Goal: Task Accomplishment & Management: Use online tool/utility

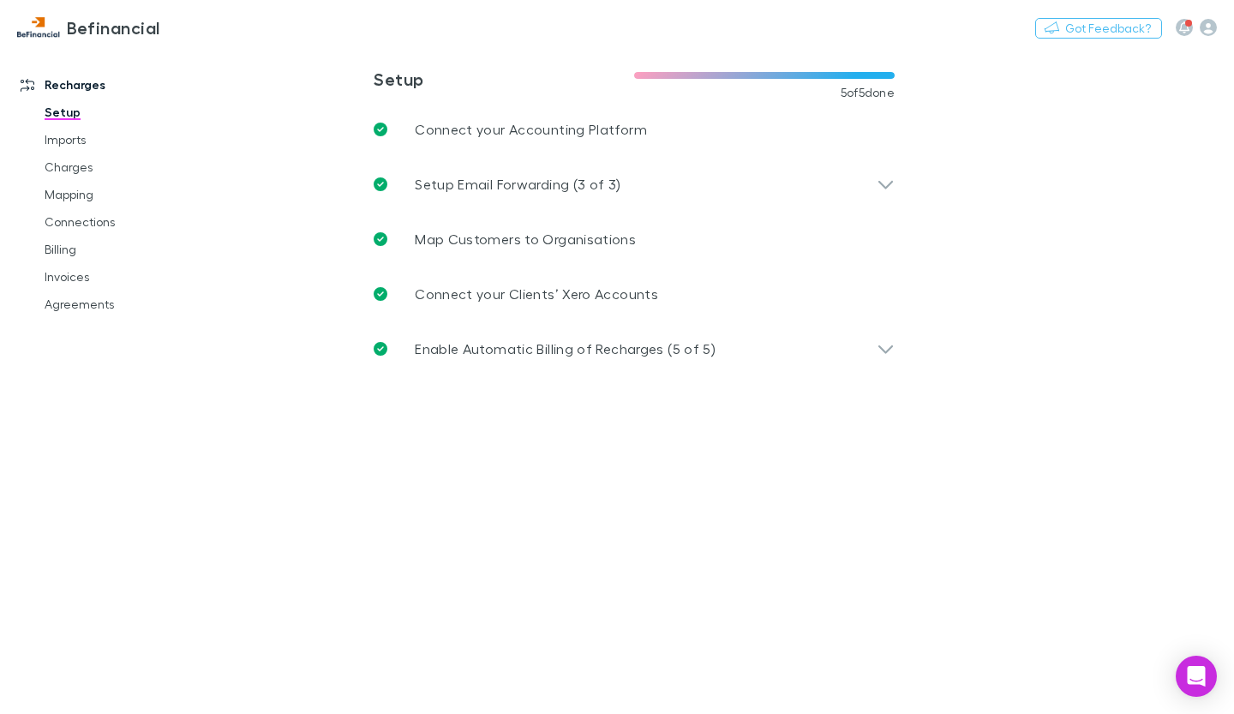
click at [109, 146] on link "Imports" at bounding box center [124, 139] width 195 height 27
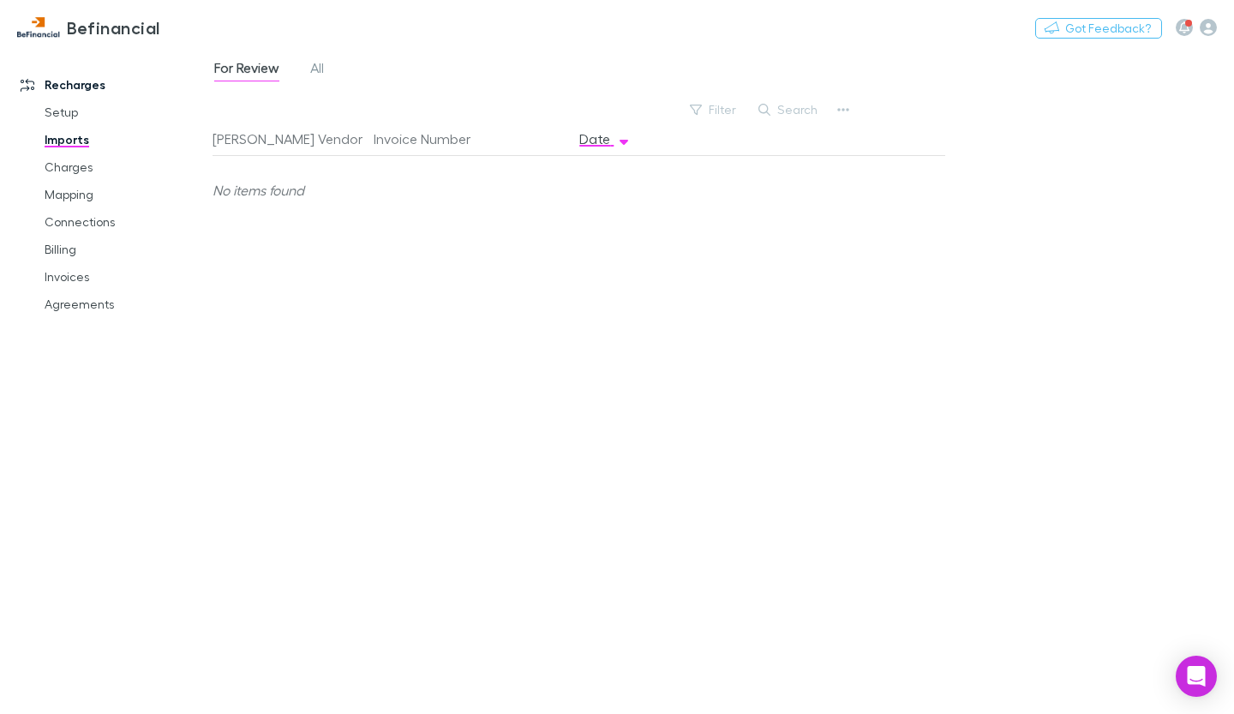
click at [331, 73] on div "For Review All" at bounding box center [276, 70] width 127 height 27
click at [324, 73] on span "All" at bounding box center [317, 70] width 14 height 22
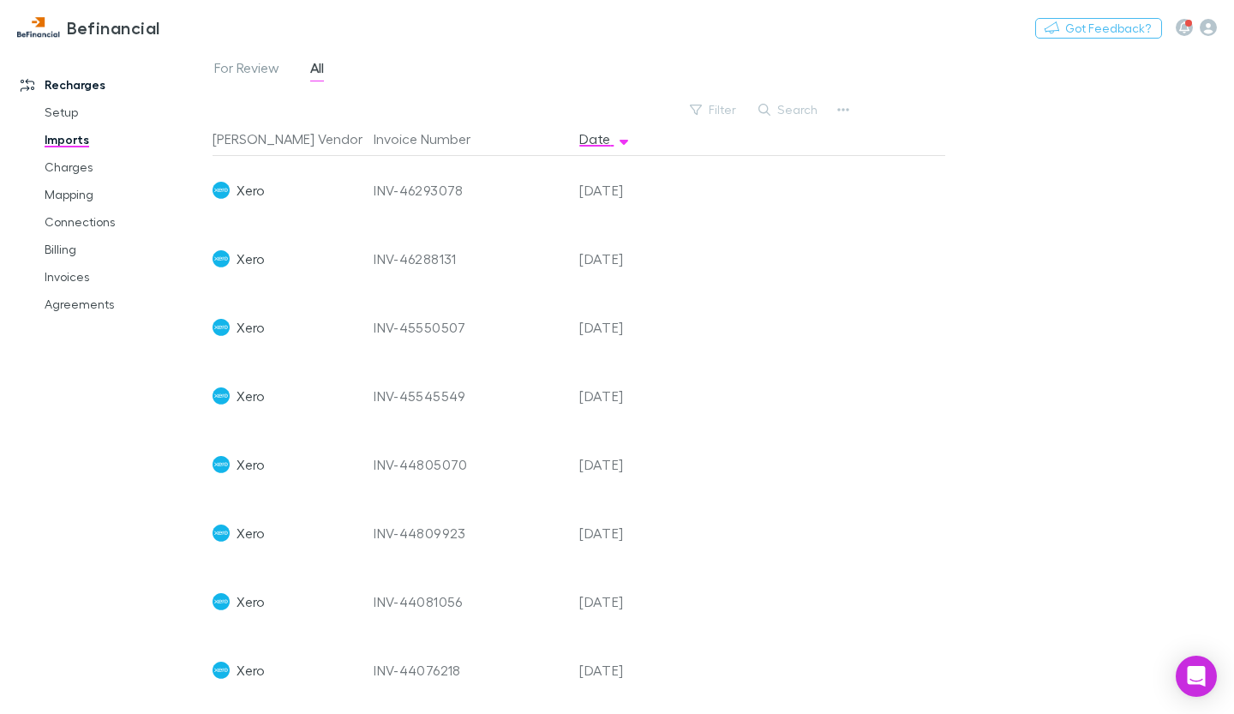
click at [69, 164] on link "Charges" at bounding box center [124, 166] width 195 height 27
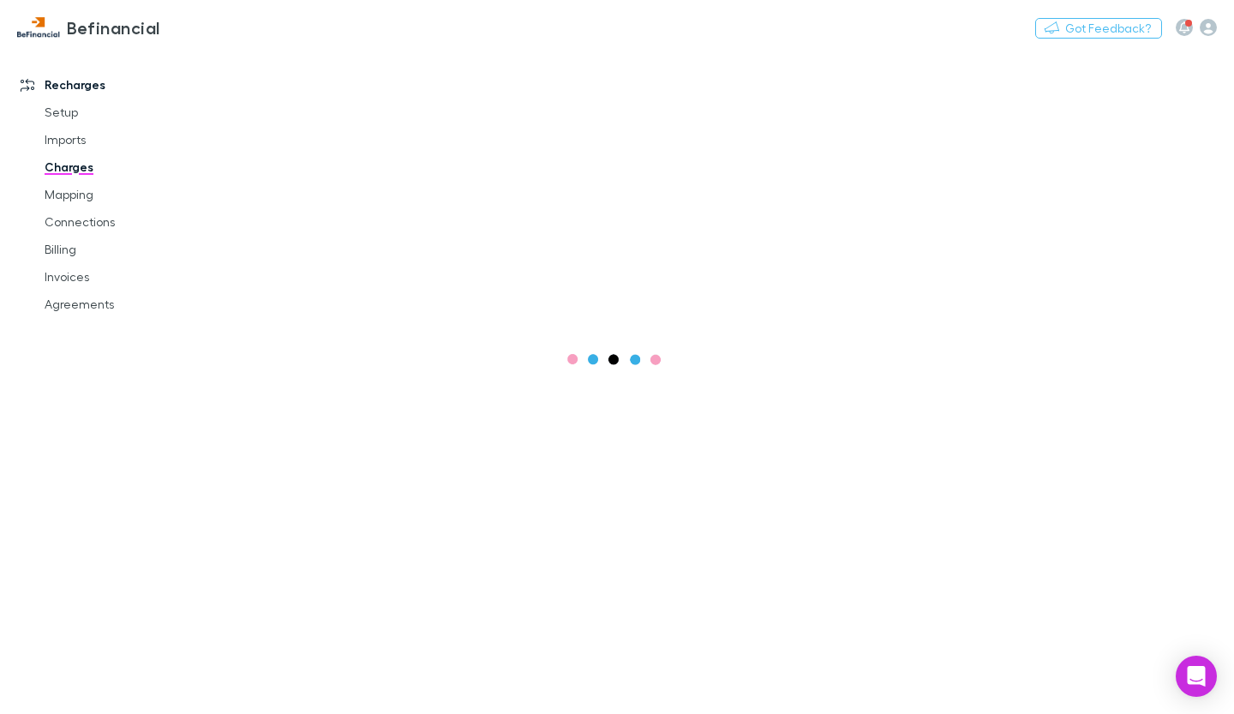
click at [75, 138] on link "Imports" at bounding box center [124, 139] width 195 height 27
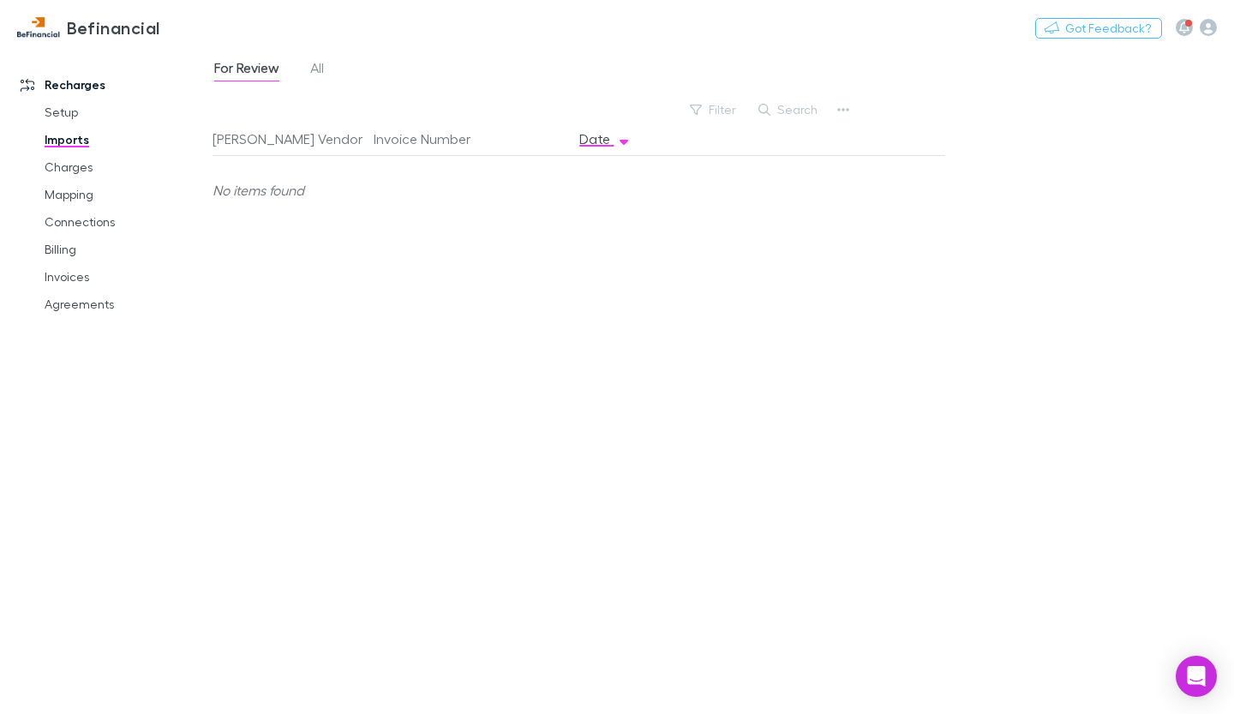
click at [67, 158] on link "Charges" at bounding box center [124, 166] width 195 height 27
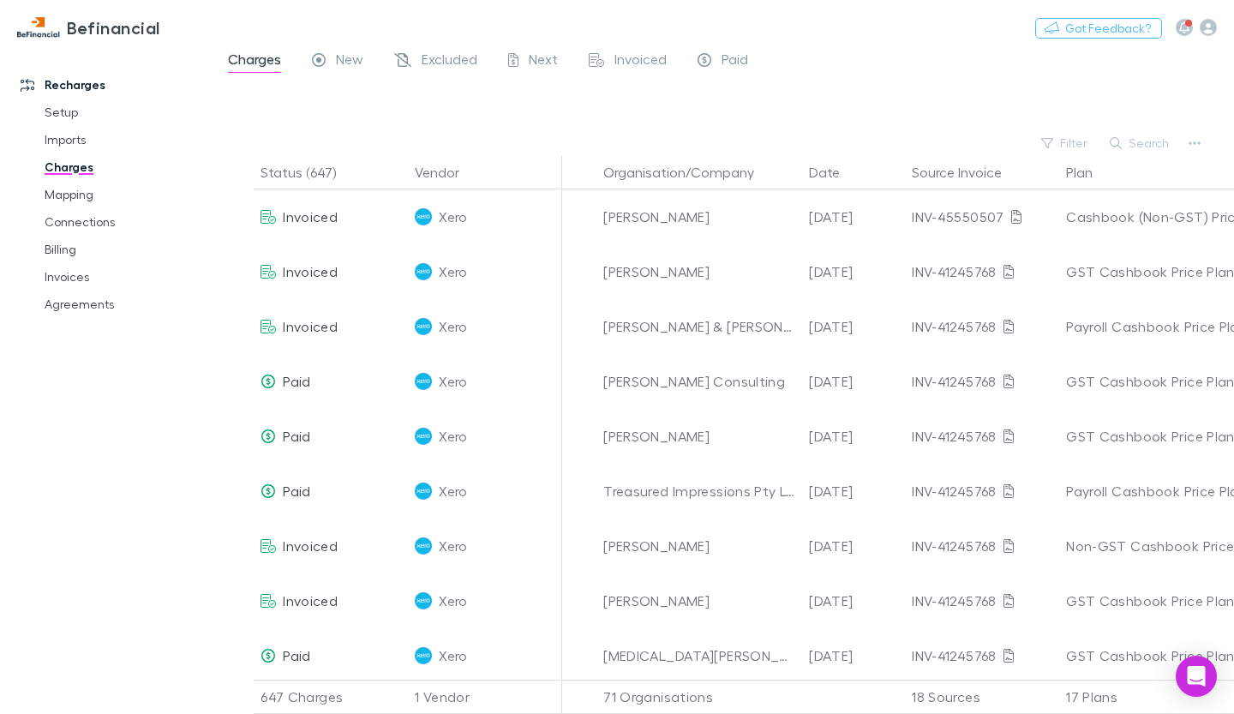
click at [72, 190] on link "Mapping" at bounding box center [124, 194] width 195 height 27
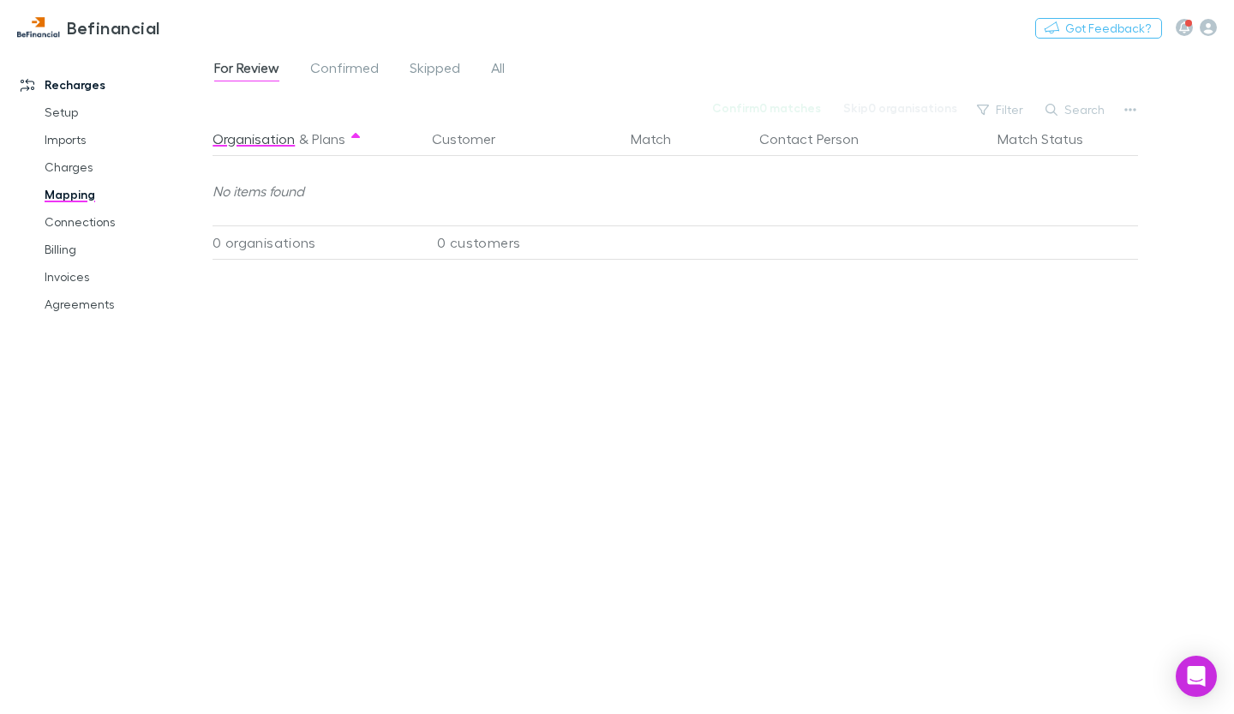
click at [72, 227] on link "Connections" at bounding box center [124, 221] width 195 height 27
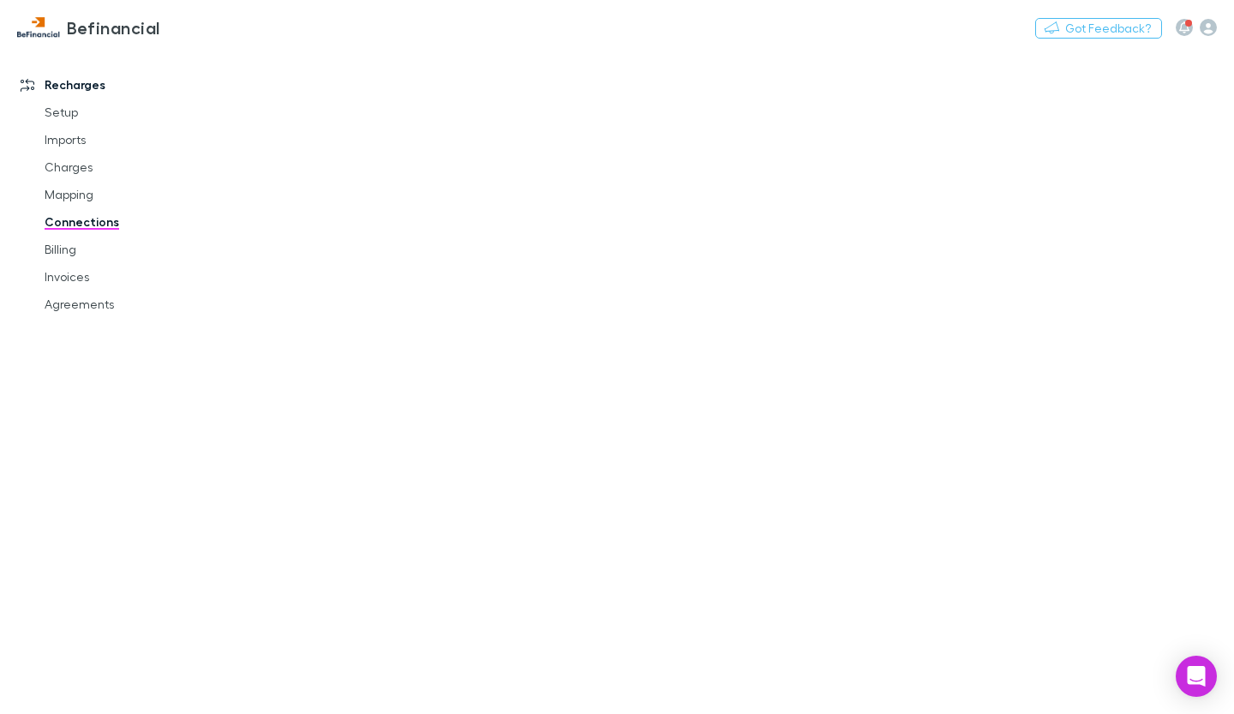
click at [68, 273] on link "Invoices" at bounding box center [124, 276] width 195 height 27
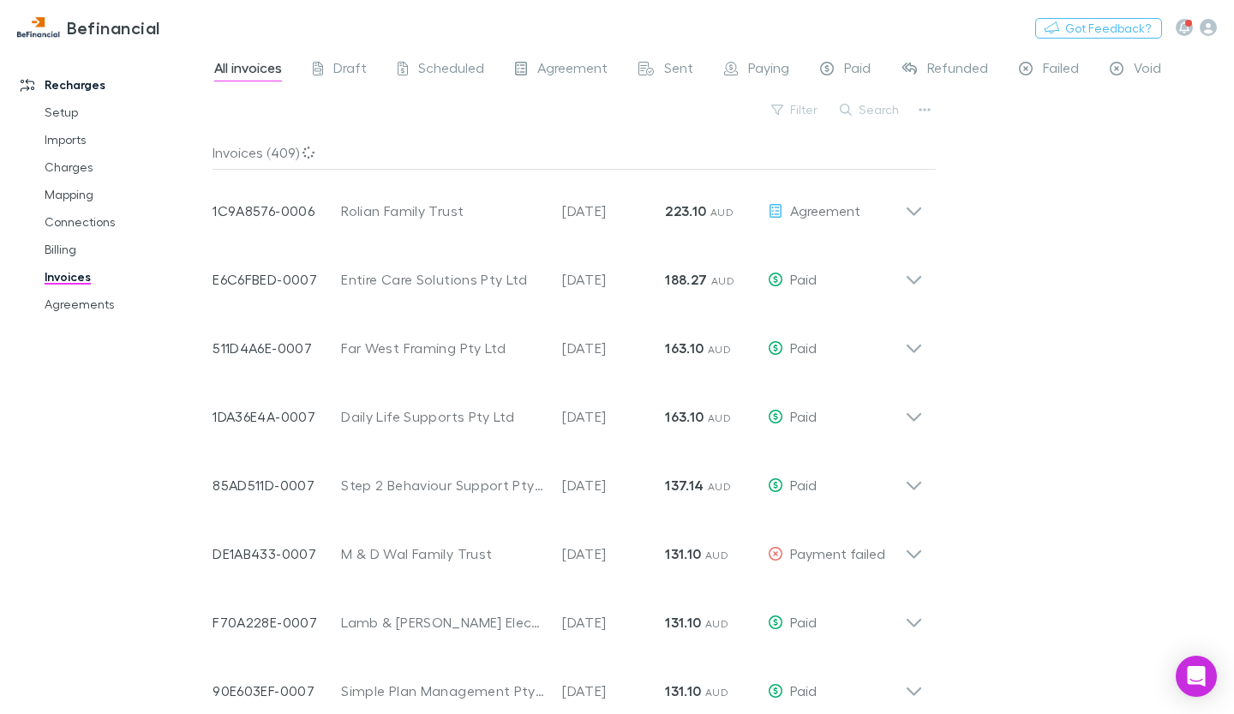
click at [76, 113] on link "Setup" at bounding box center [124, 112] width 195 height 27
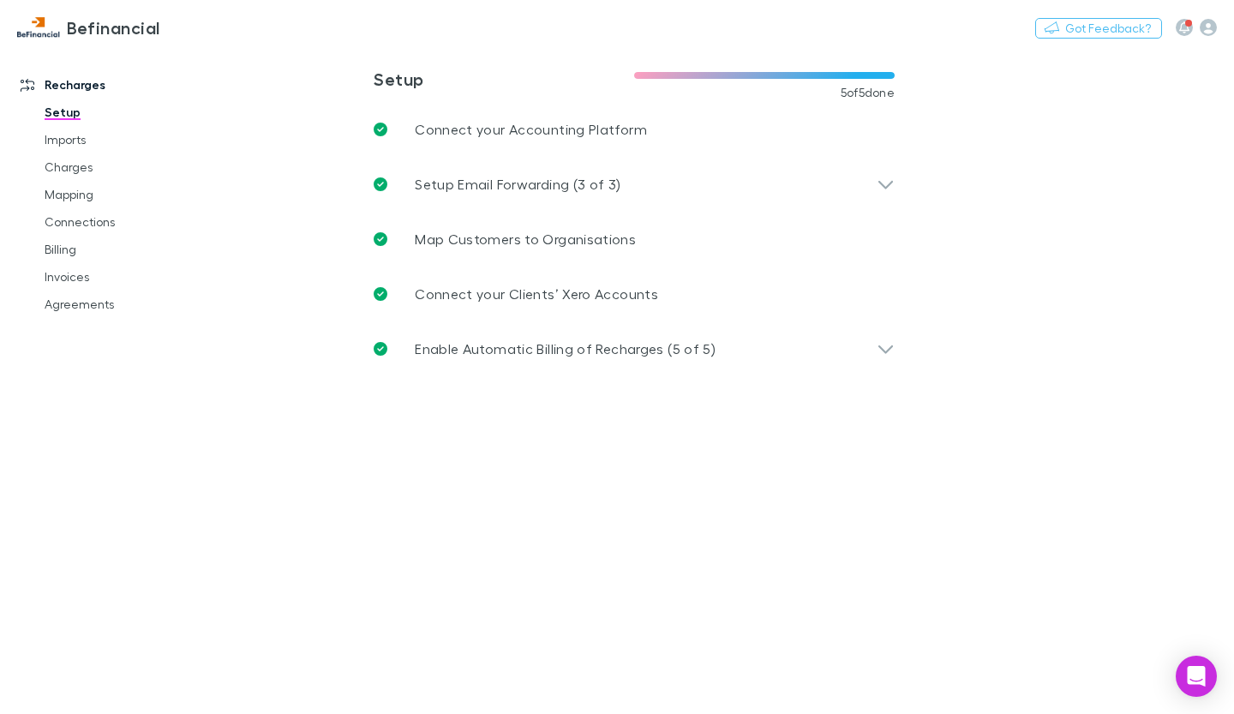
click at [73, 267] on link "Invoices" at bounding box center [124, 276] width 195 height 27
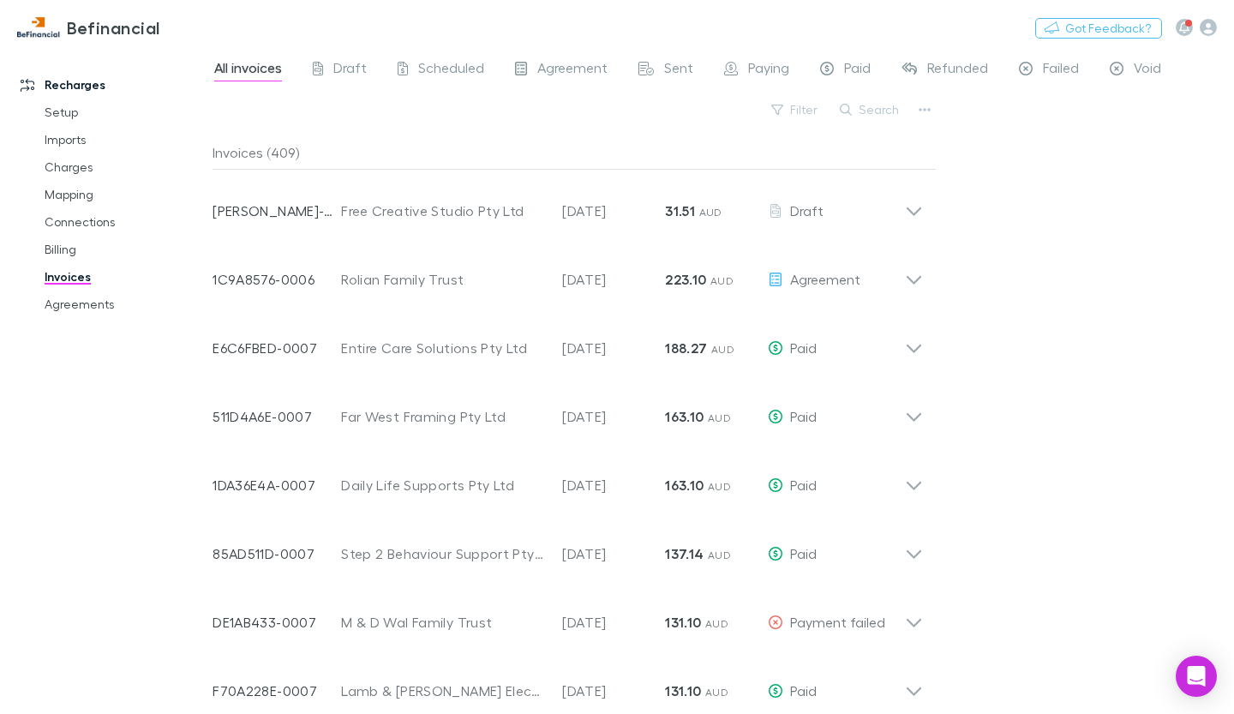
click at [80, 185] on link "Mapping" at bounding box center [124, 194] width 195 height 27
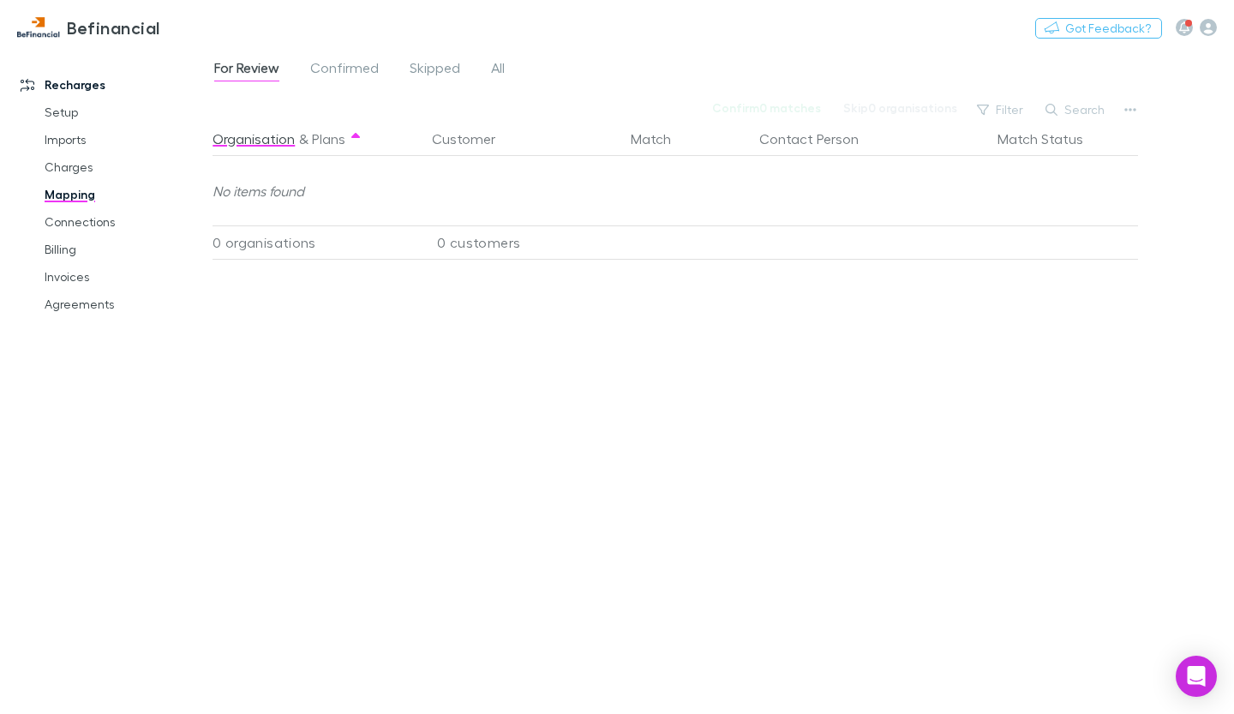
click at [356, 67] on span "Confirmed" at bounding box center [344, 70] width 69 height 22
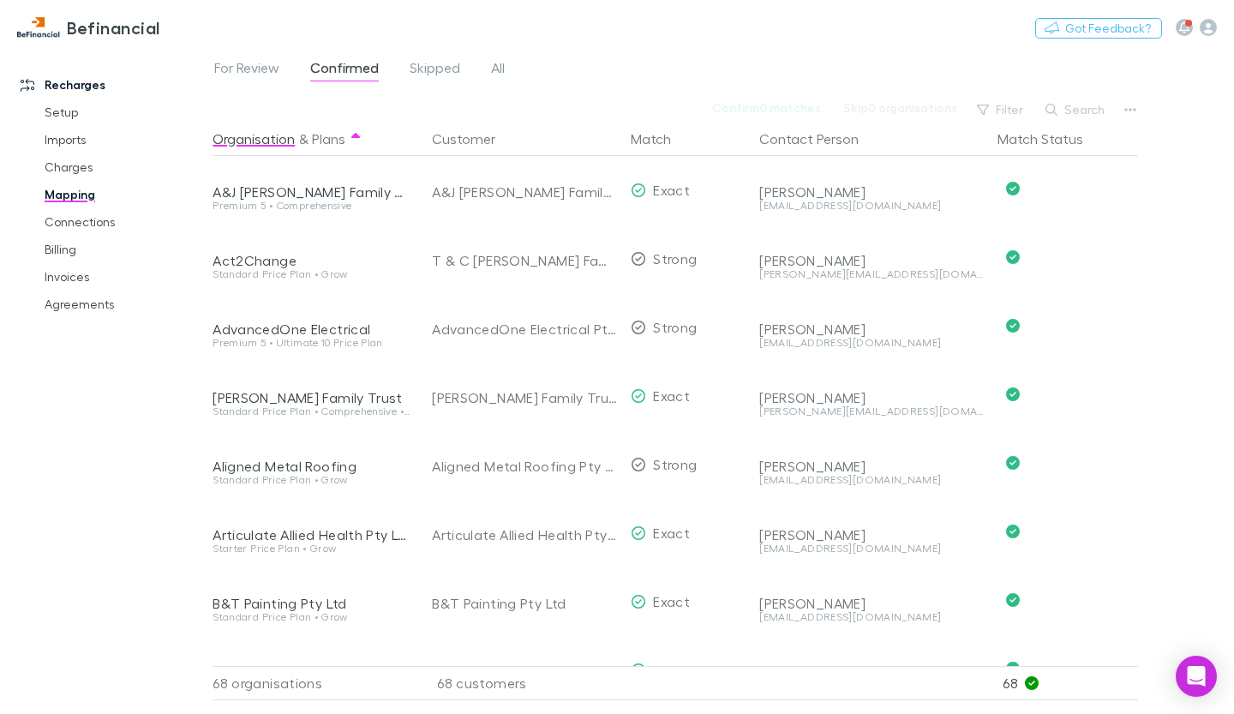
click at [258, 67] on span "For Review" at bounding box center [246, 70] width 65 height 22
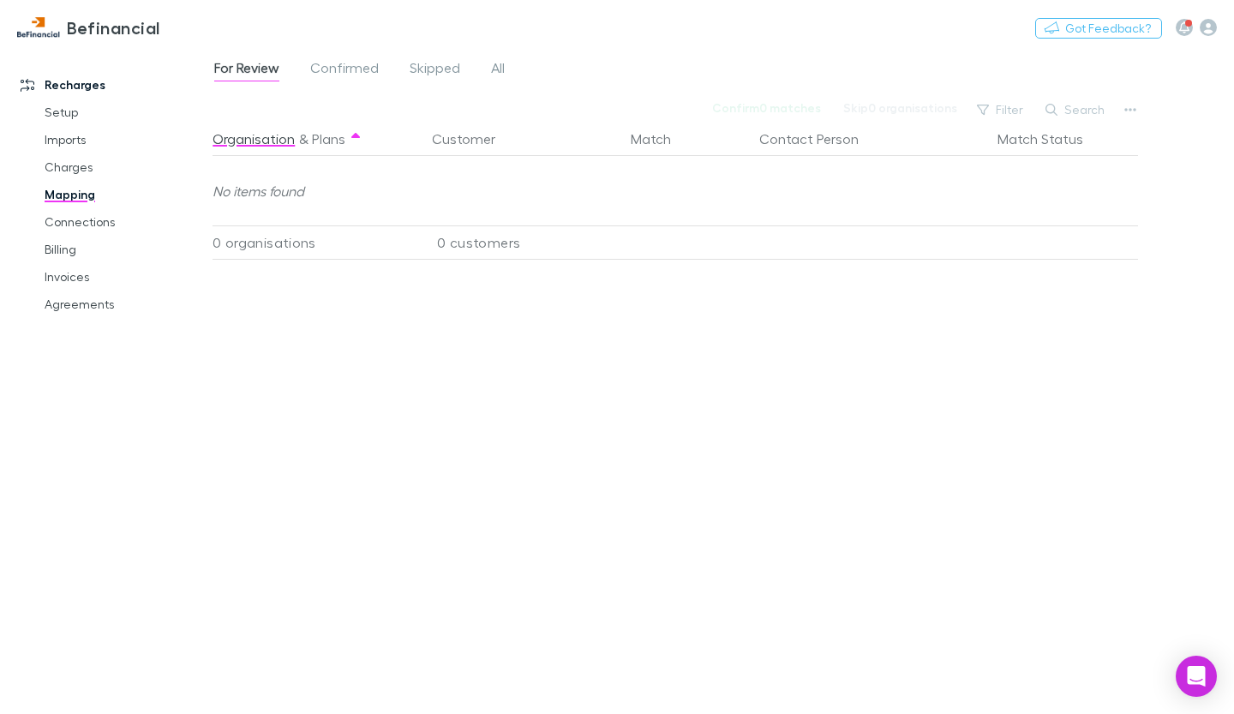
click at [52, 272] on link "Invoices" at bounding box center [124, 276] width 195 height 27
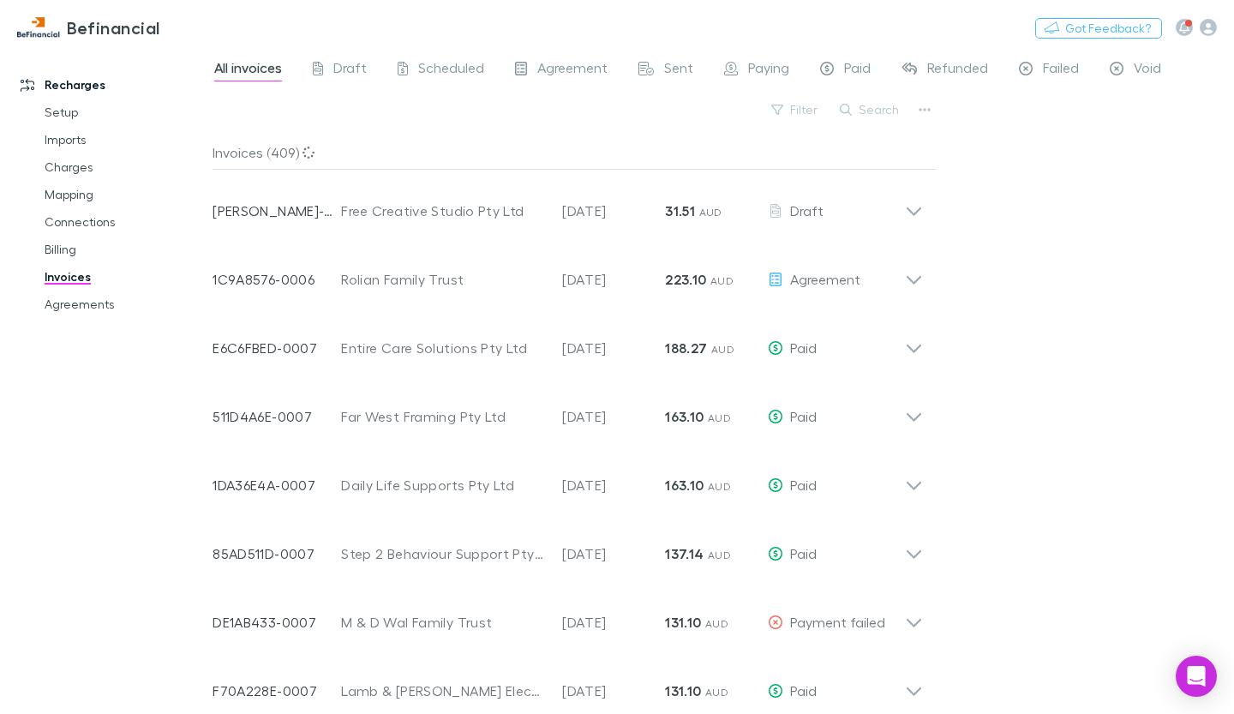
click at [61, 241] on link "Billing" at bounding box center [124, 249] width 195 height 27
click at [71, 246] on link "Billing" at bounding box center [124, 249] width 195 height 27
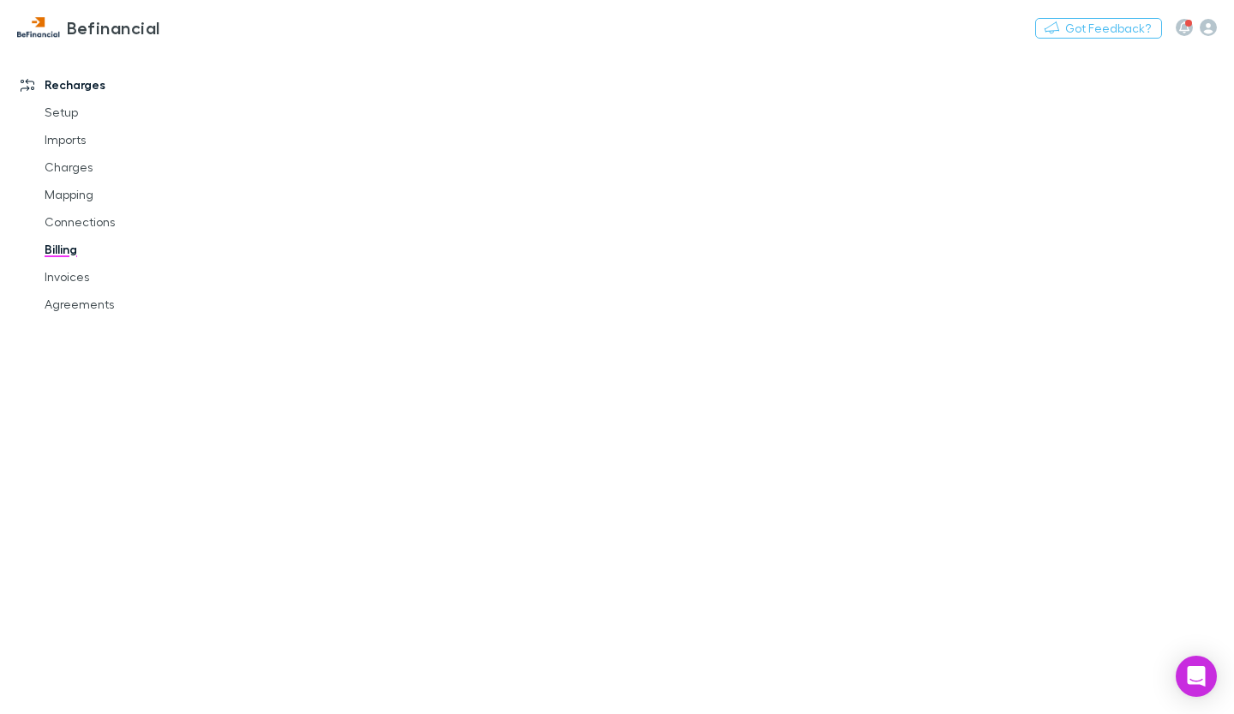
click at [68, 141] on link "Imports" at bounding box center [124, 139] width 195 height 27
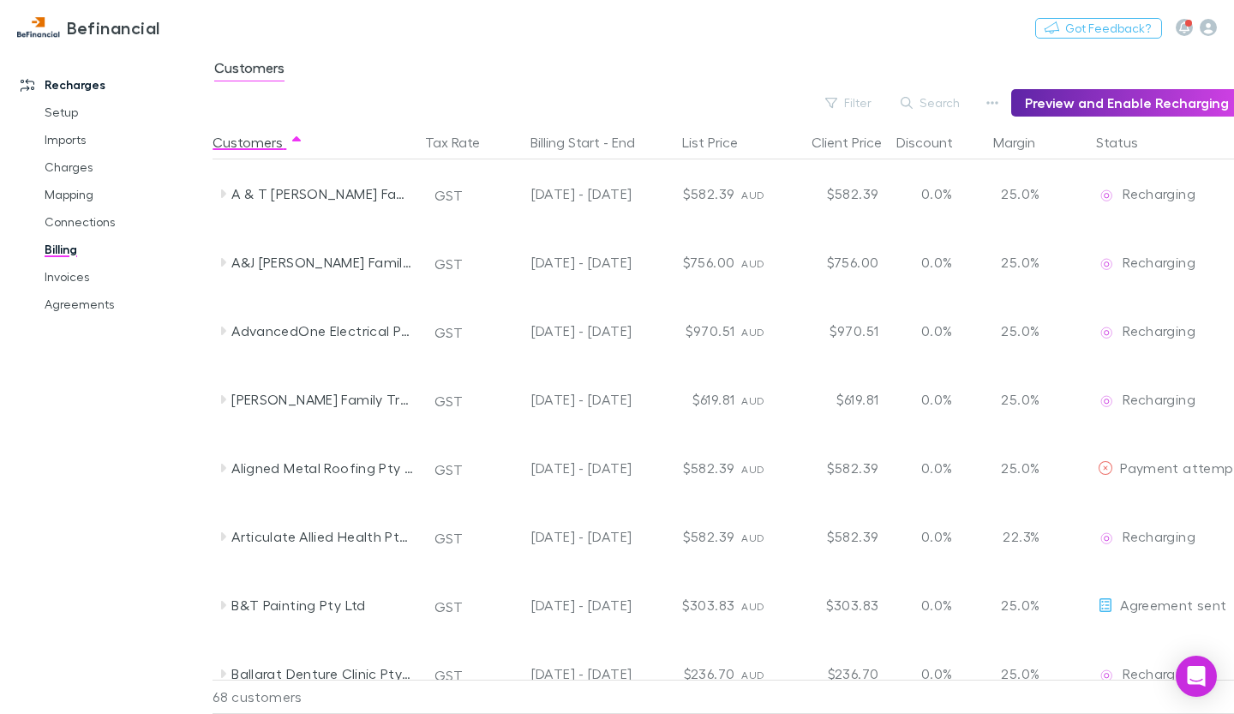
click at [69, 140] on link "Imports" at bounding box center [124, 139] width 195 height 27
click at [75, 78] on link "Recharges" at bounding box center [112, 84] width 219 height 27
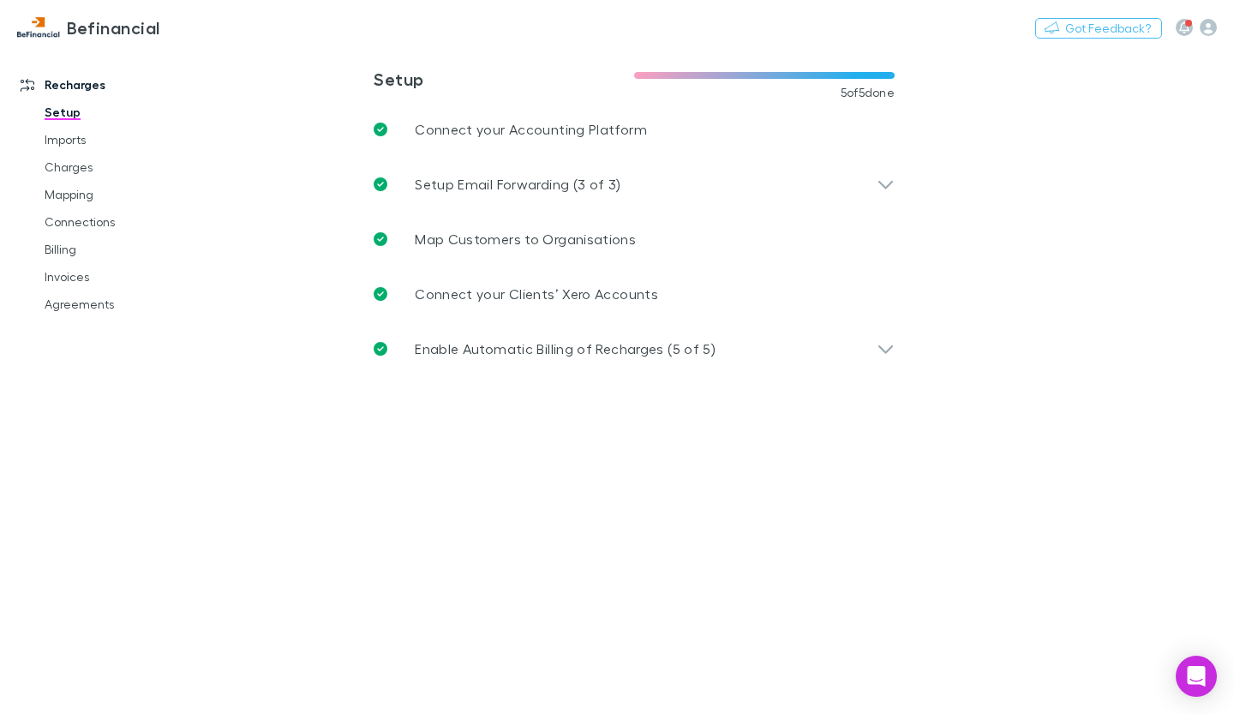
click at [82, 167] on link "Charges" at bounding box center [124, 166] width 195 height 27
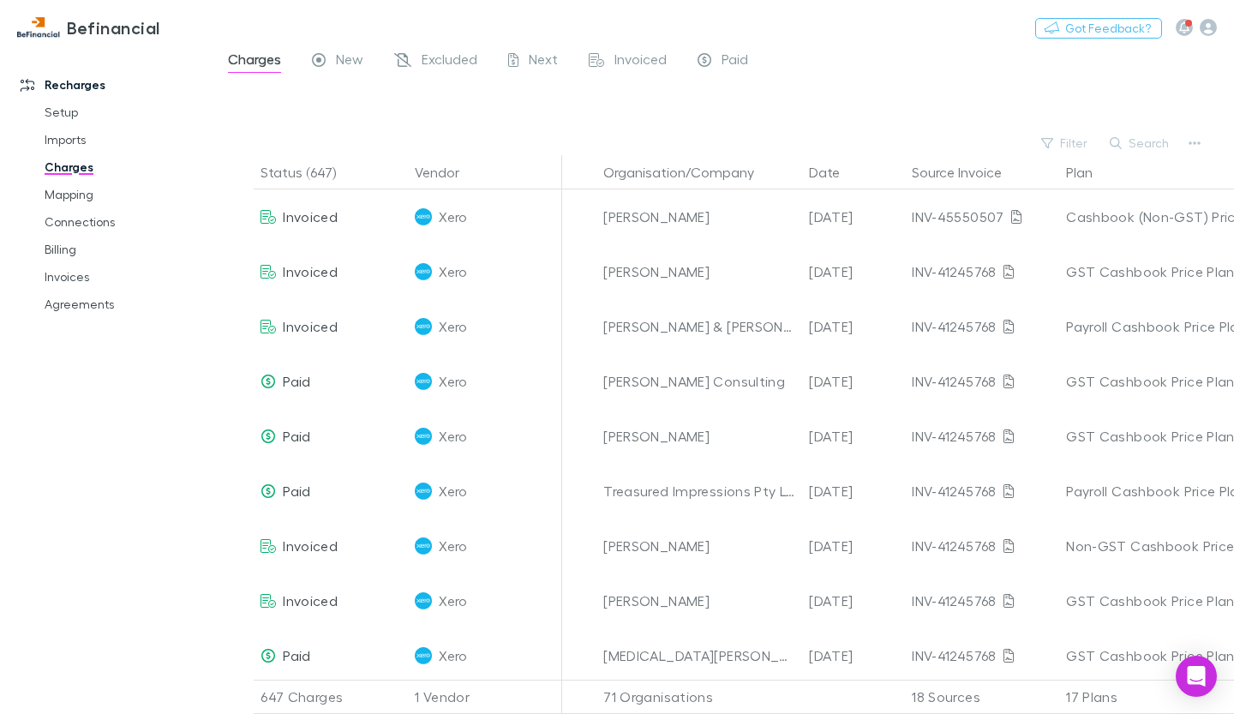
click at [65, 196] on link "Mapping" at bounding box center [124, 194] width 195 height 27
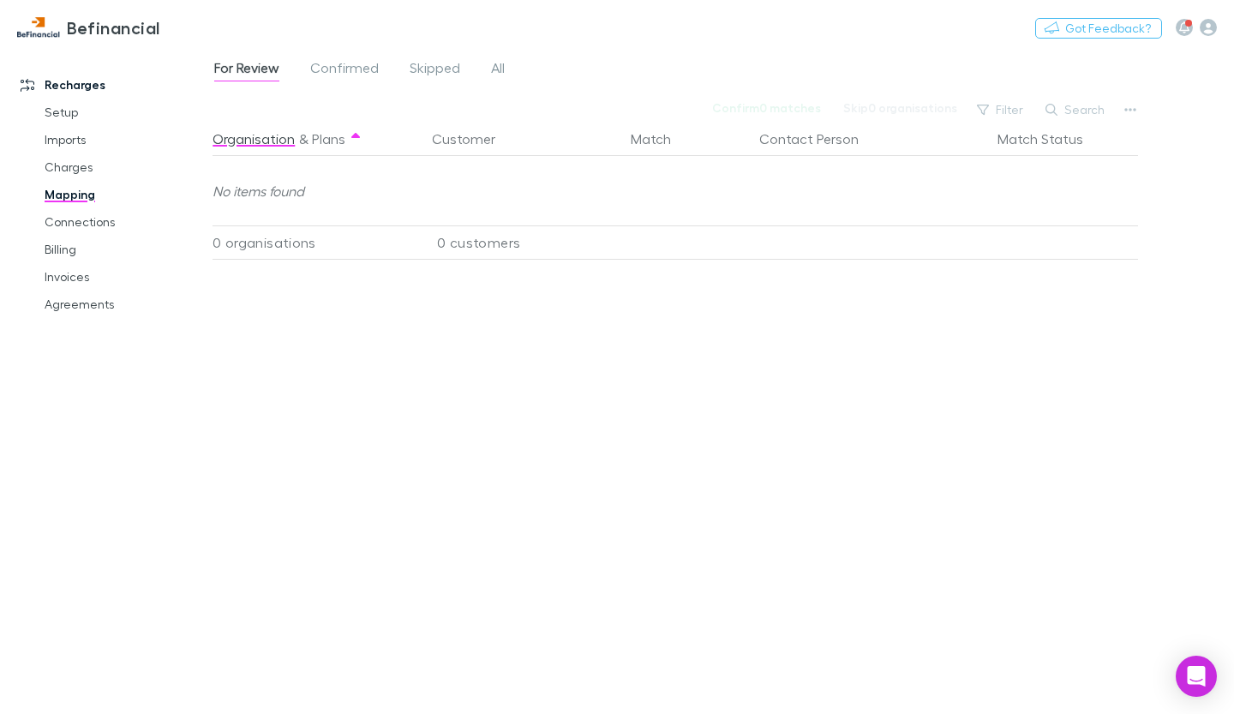
click at [56, 277] on link "Invoices" at bounding box center [124, 276] width 195 height 27
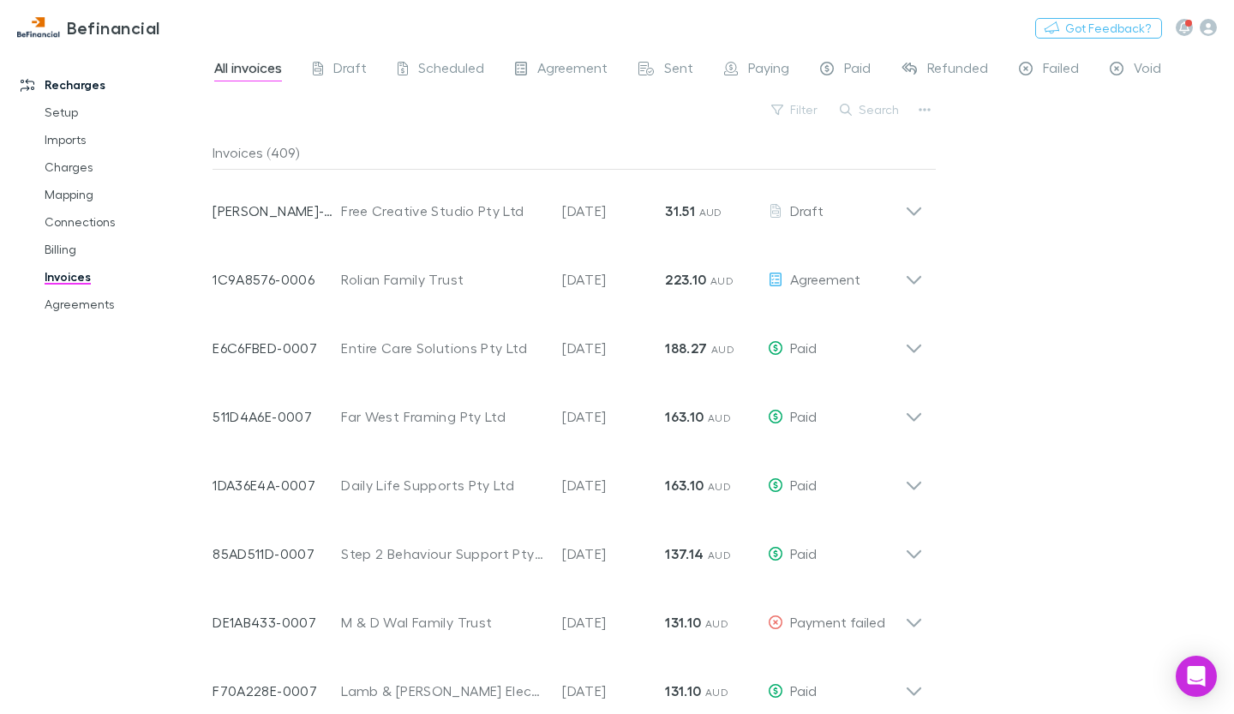
click at [83, 87] on link "Recharges" at bounding box center [112, 84] width 219 height 27
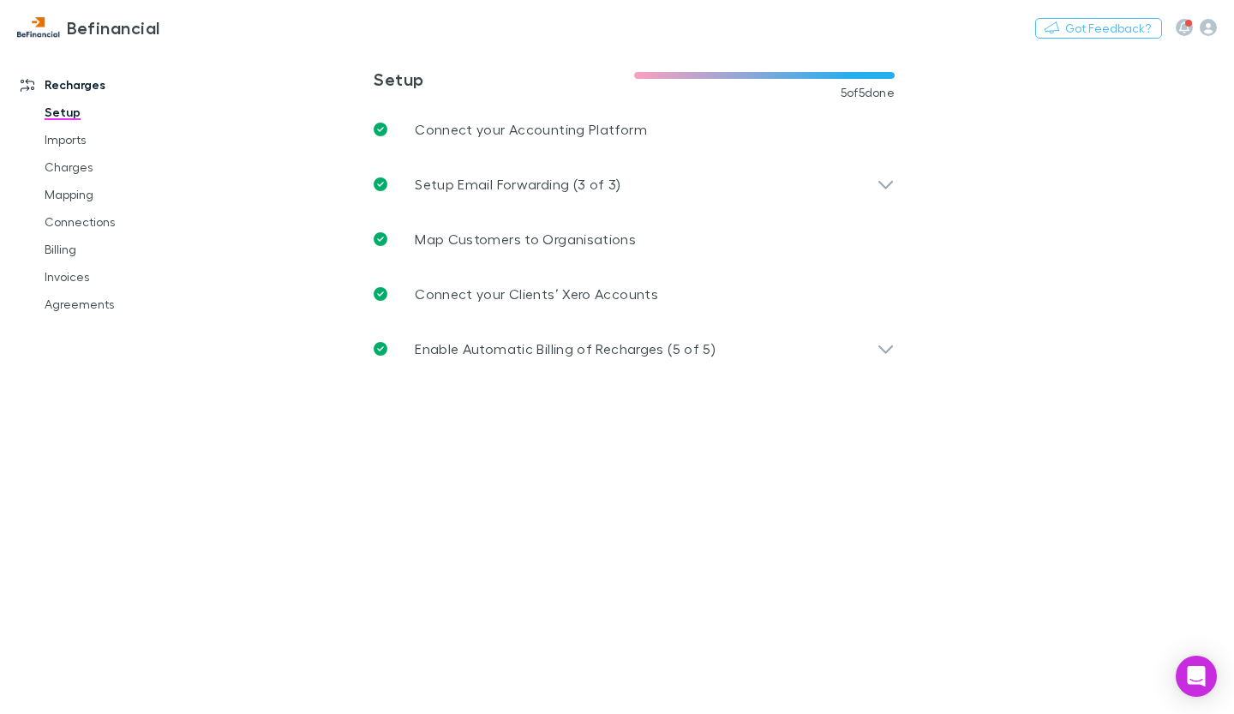
click at [66, 136] on link "Imports" at bounding box center [124, 139] width 195 height 27
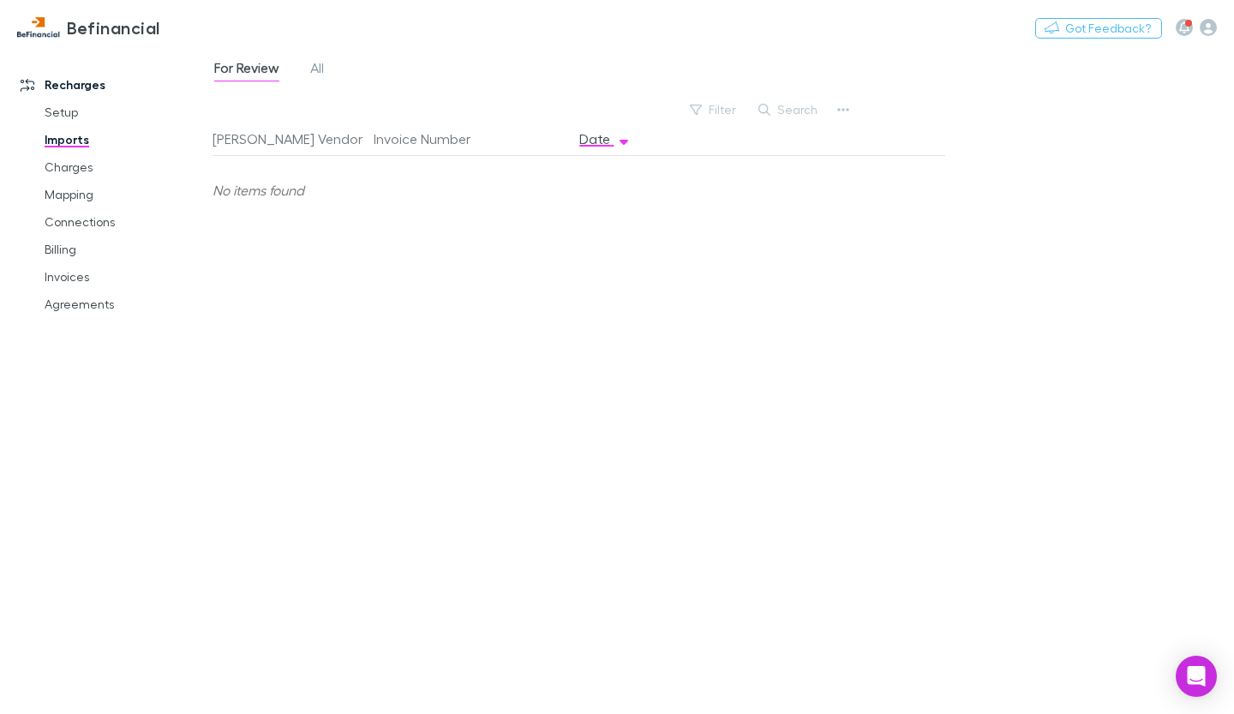
click at [64, 166] on link "Charges" at bounding box center [124, 166] width 195 height 27
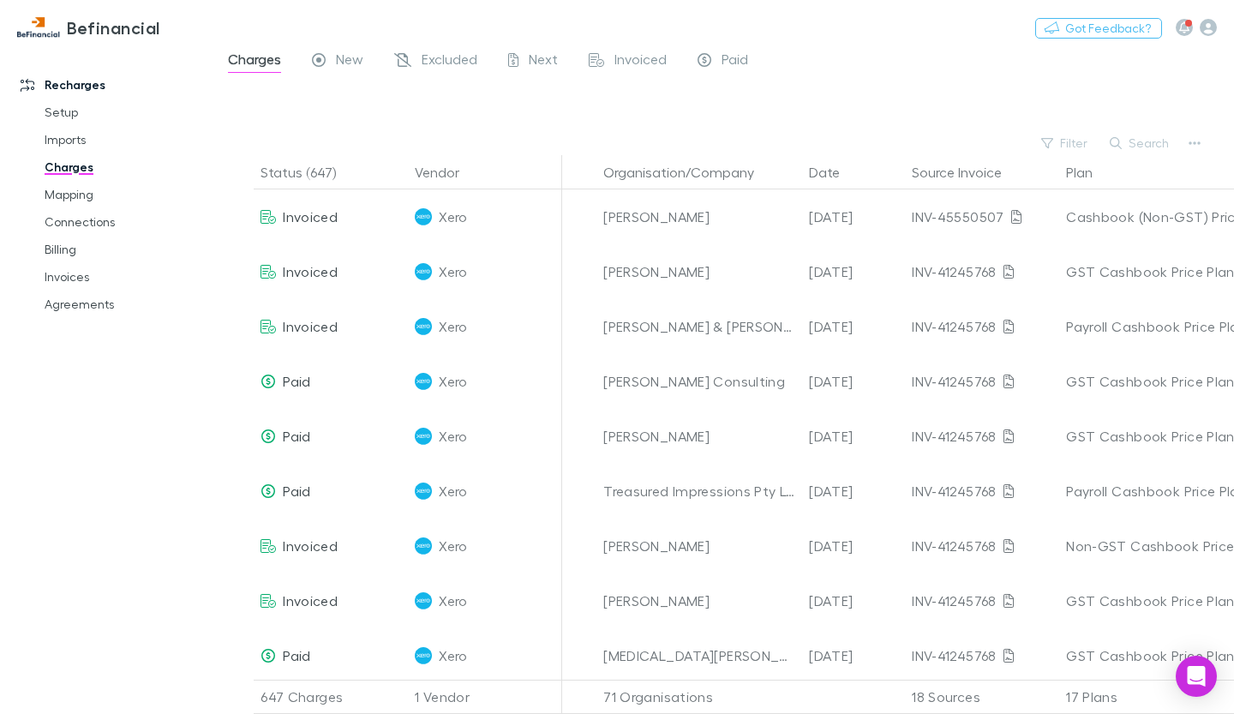
click at [849, 172] on icon "button" at bounding box center [853, 172] width 9 height 14
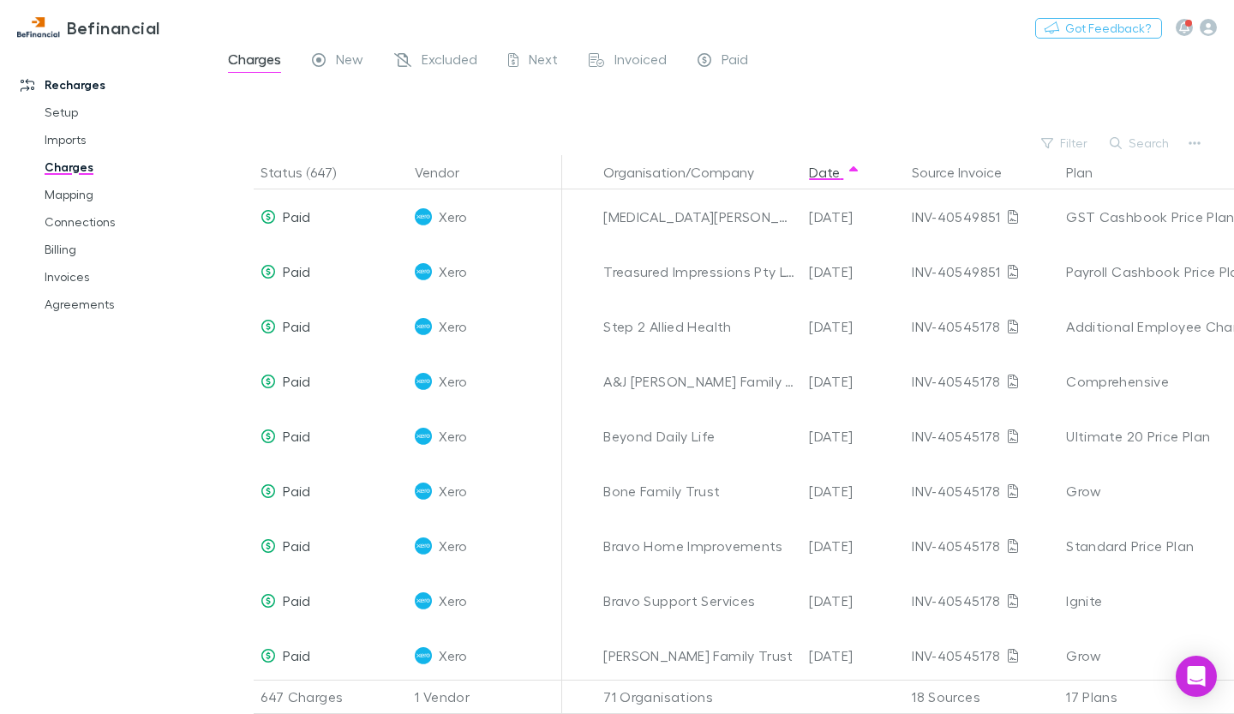
click at [860, 166] on div "Date" at bounding box center [853, 172] width 103 height 34
click at [851, 166] on icon "button" at bounding box center [853, 172] width 9 height 14
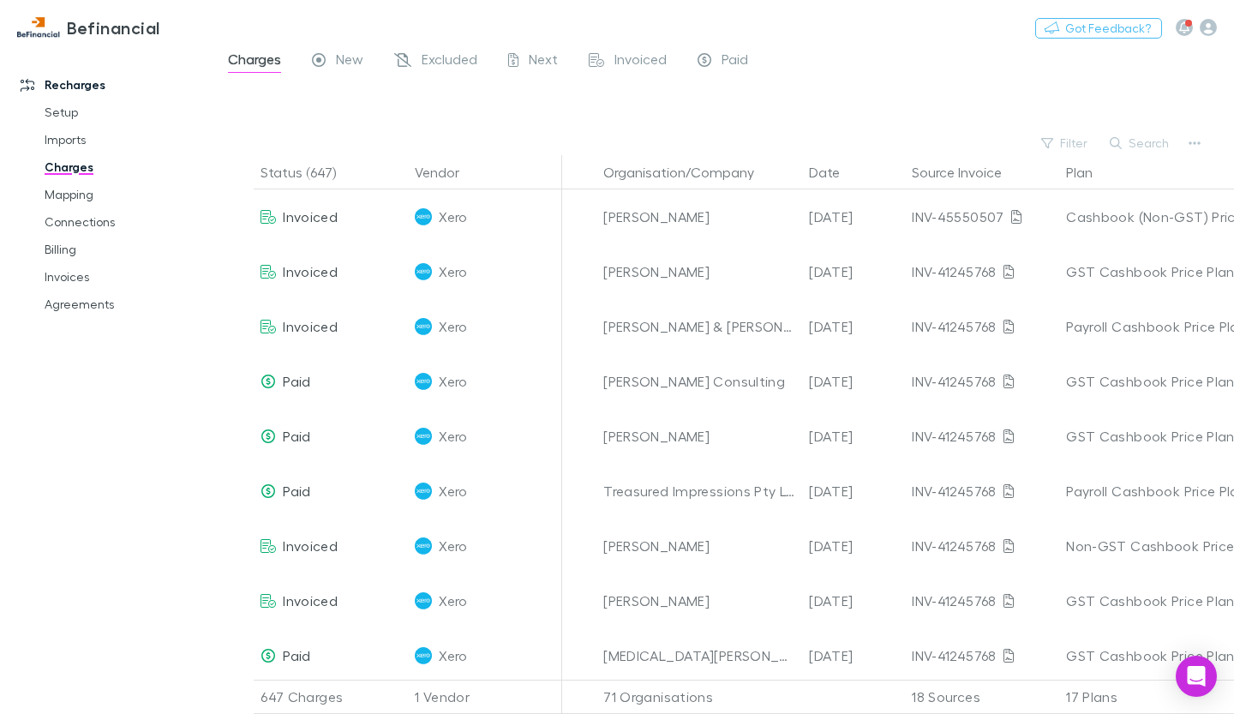
click at [855, 177] on icon "button" at bounding box center [853, 172] width 9 height 14
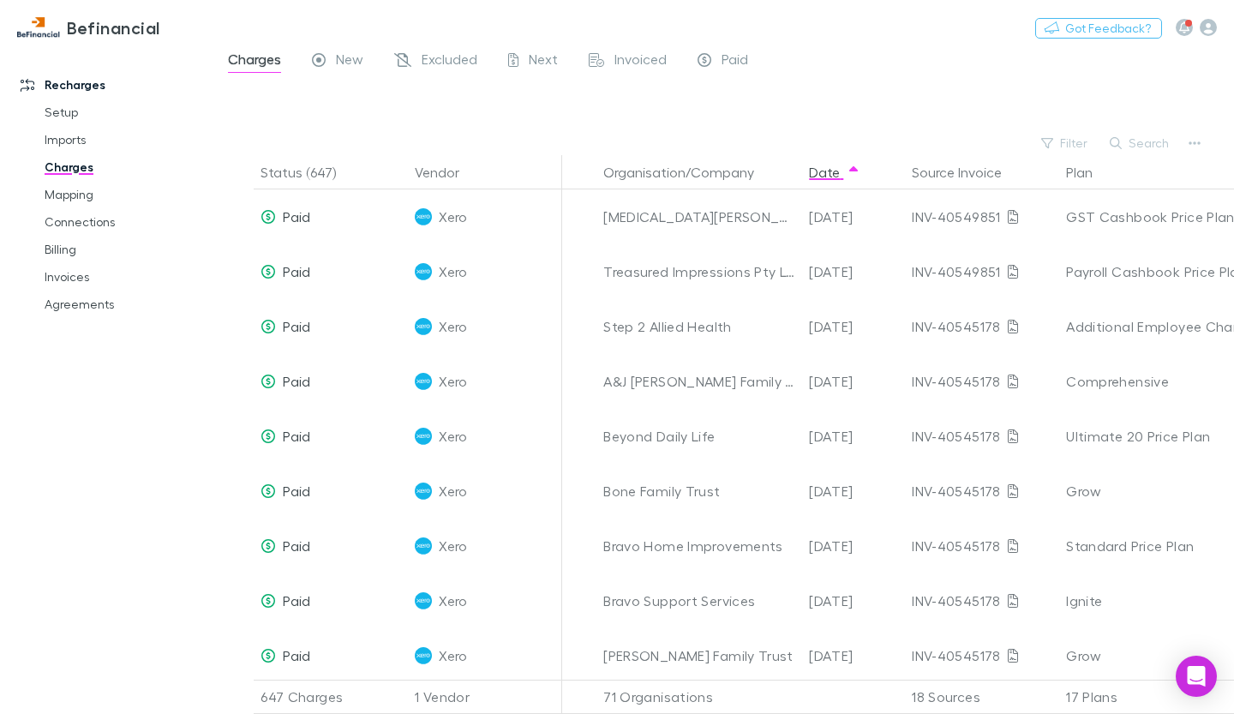
click at [852, 169] on icon "button" at bounding box center [853, 168] width 9 height 5
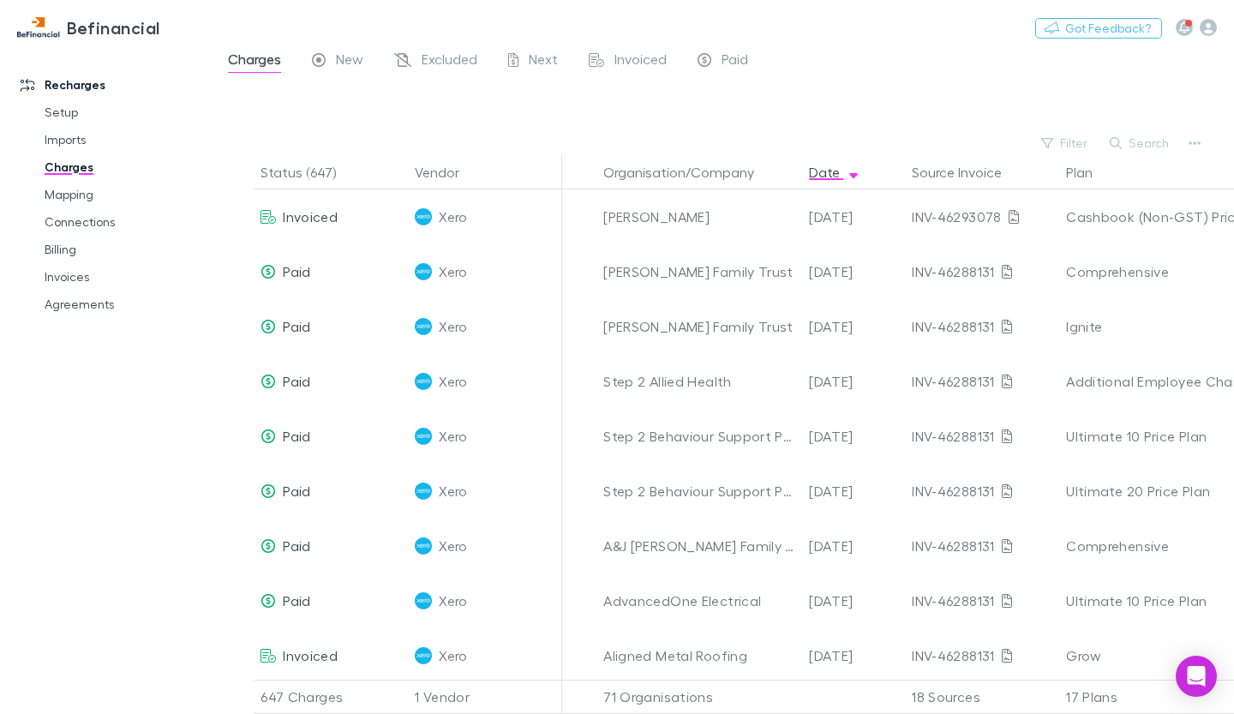
click at [351, 63] on span "New" at bounding box center [349, 62] width 27 height 22
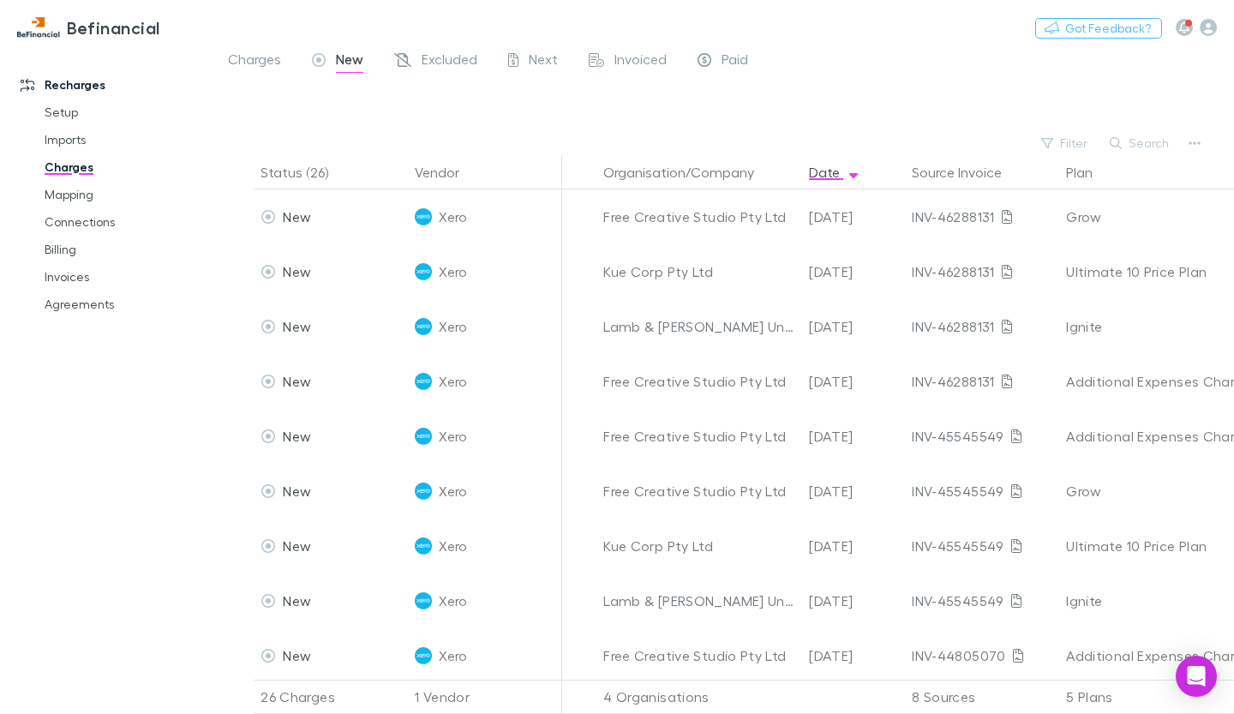
click at [534, 57] on span "Next" at bounding box center [543, 62] width 29 height 22
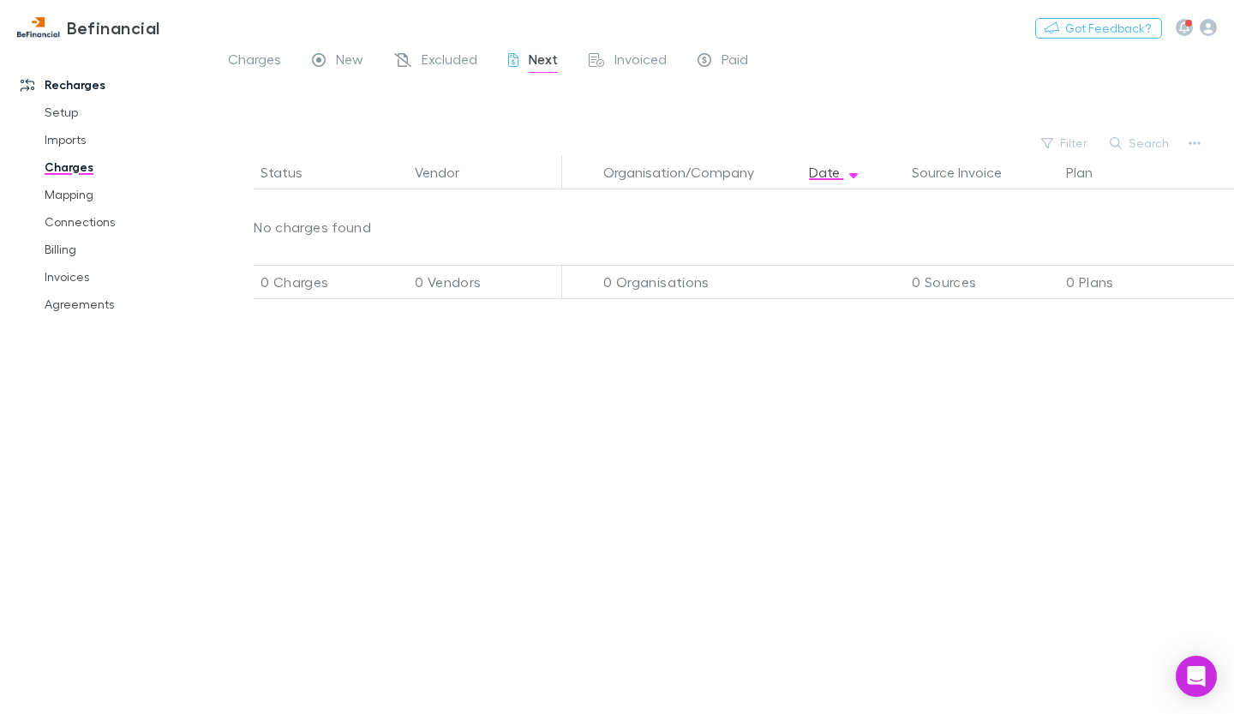
click at [433, 53] on span "Excluded" at bounding box center [450, 62] width 56 height 22
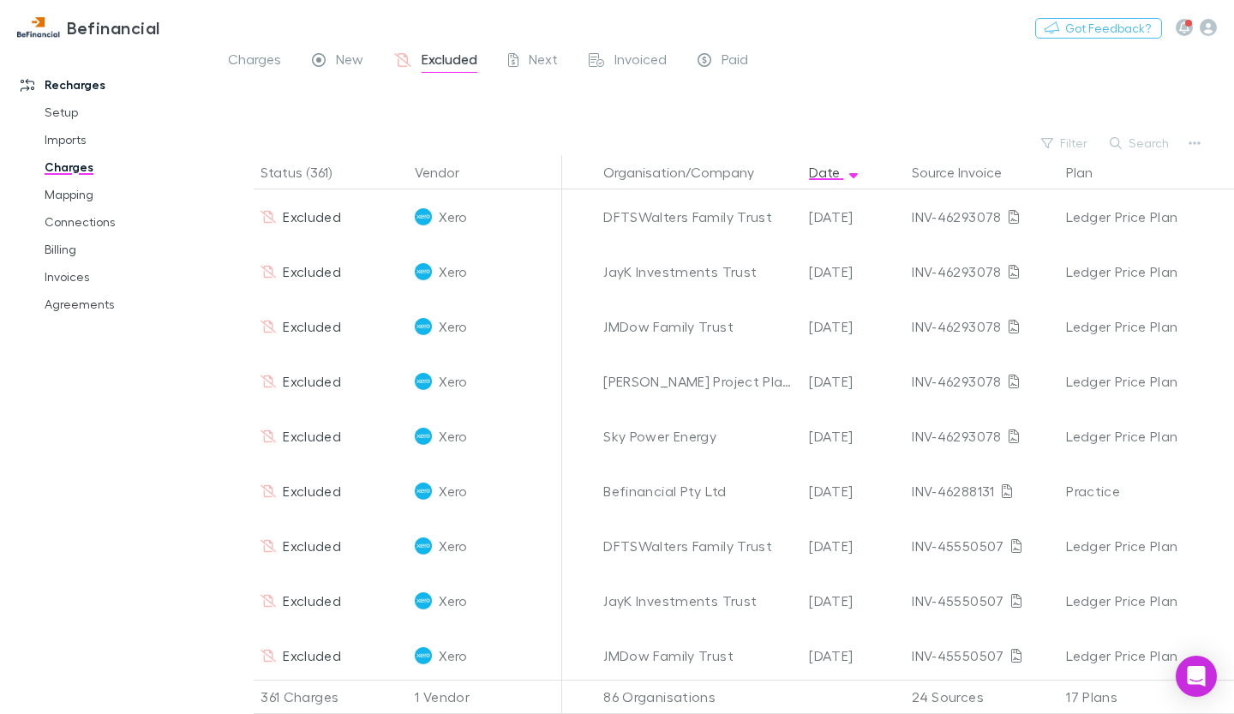
click at [273, 59] on span "Charges" at bounding box center [254, 62] width 53 height 22
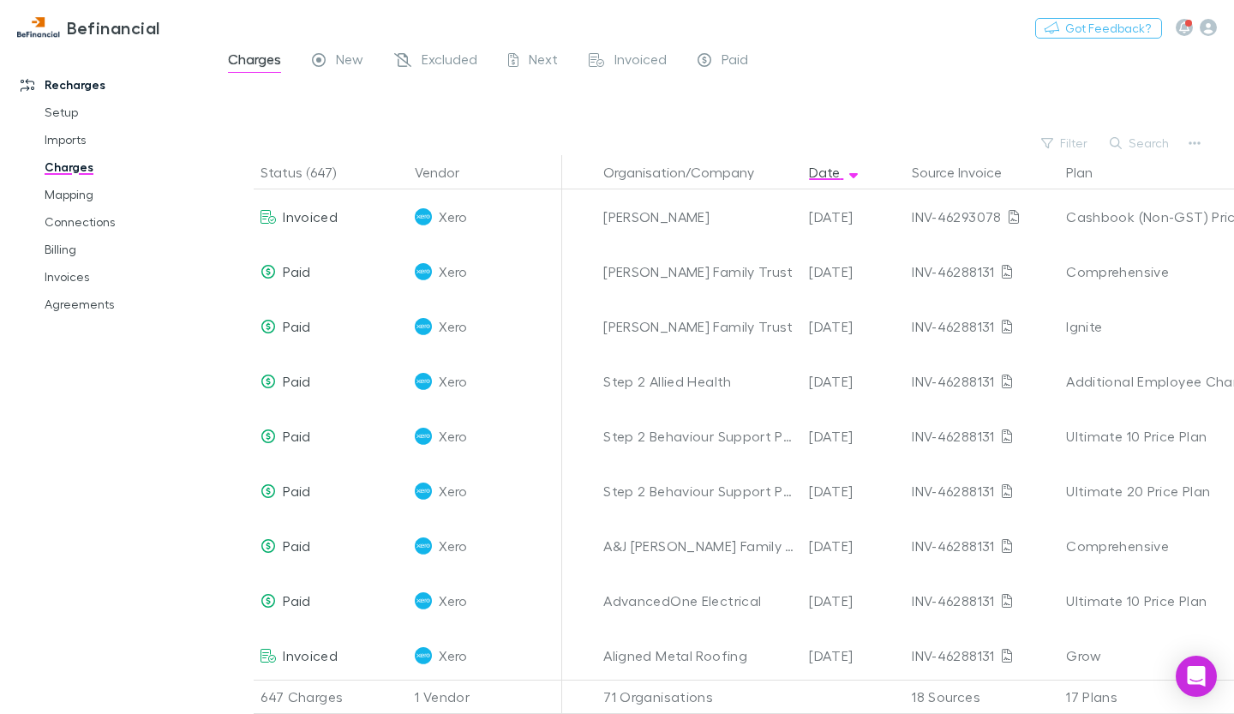
click at [94, 198] on link "Mapping" at bounding box center [124, 194] width 195 height 27
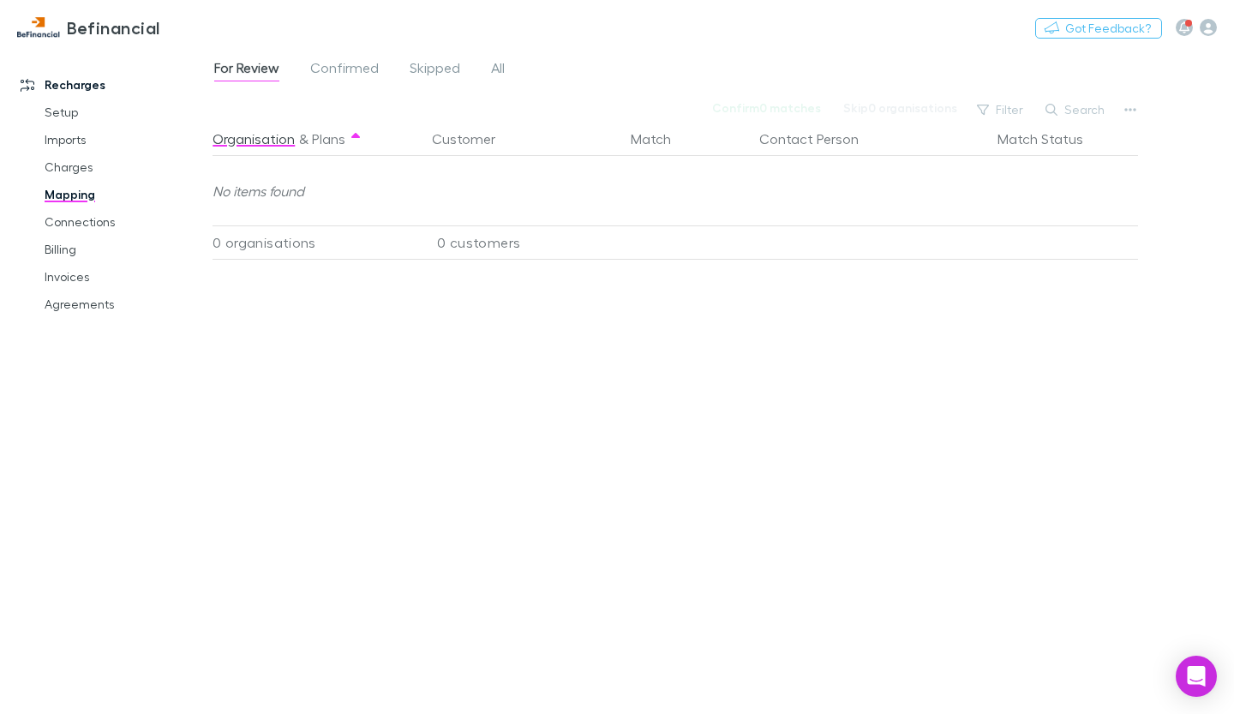
click at [93, 215] on link "Connections" at bounding box center [124, 221] width 195 height 27
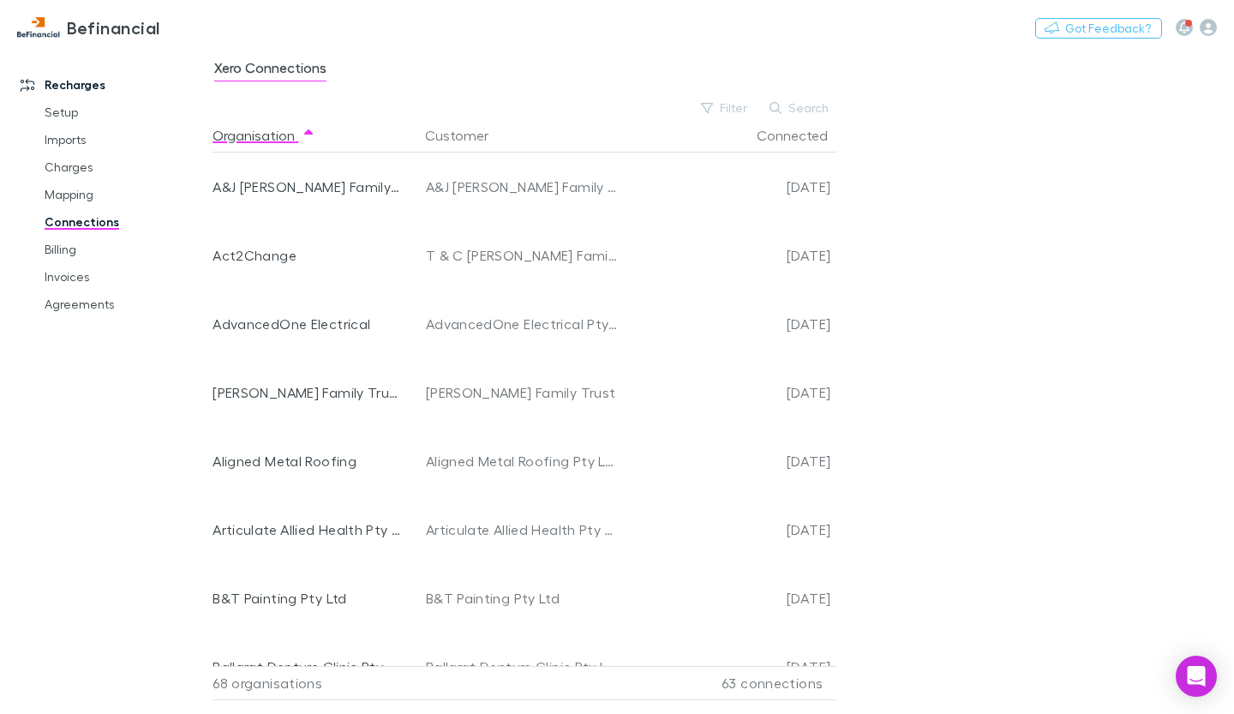
click at [112, 130] on link "Imports" at bounding box center [124, 139] width 195 height 27
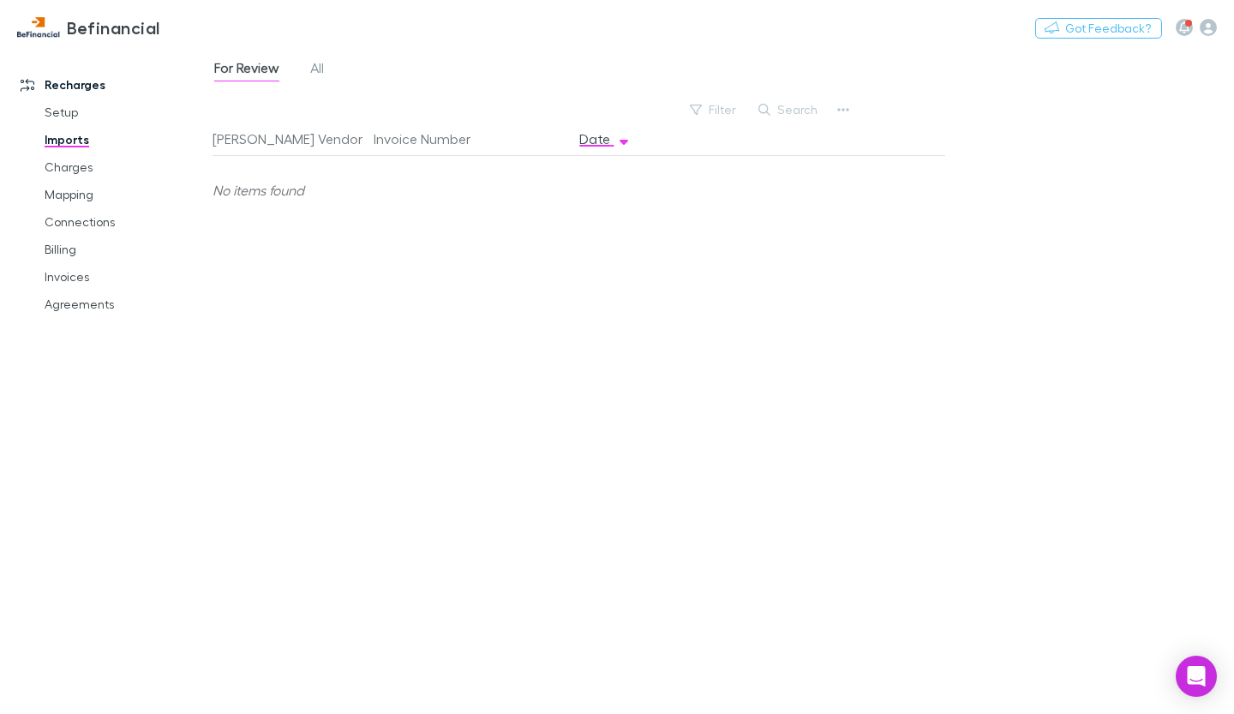
click at [81, 164] on link "Charges" at bounding box center [124, 166] width 195 height 27
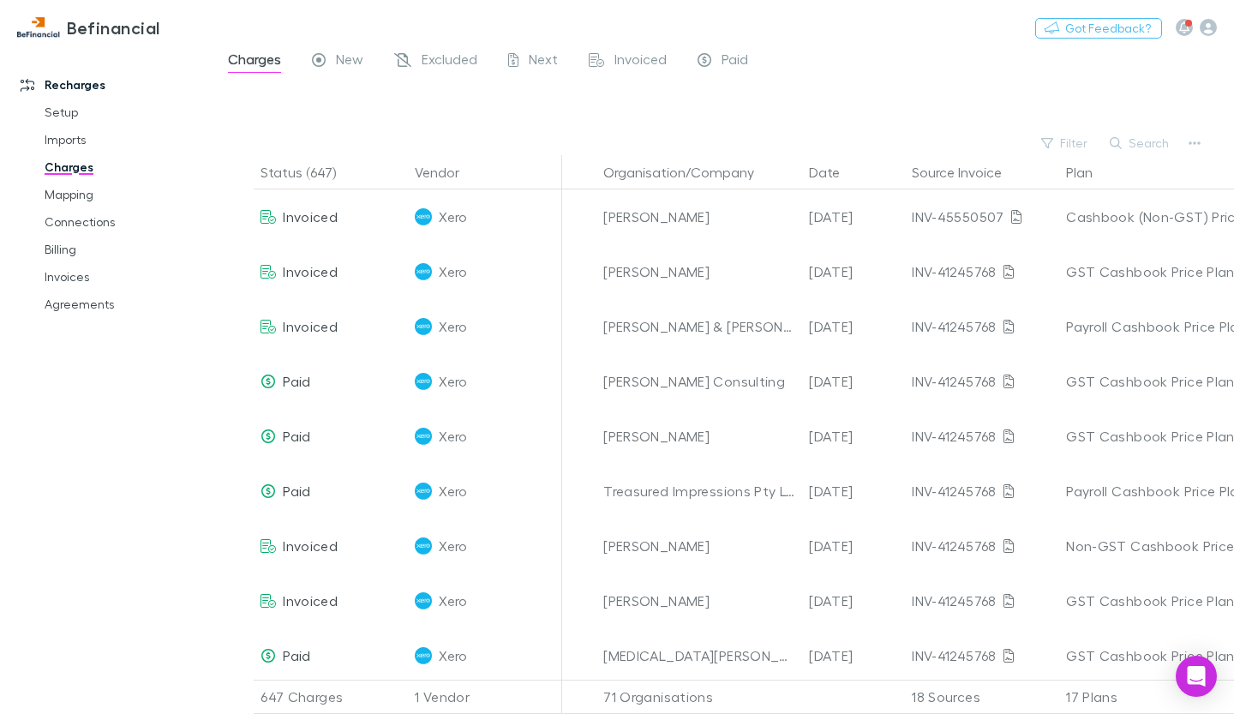
click at [55, 140] on link "Imports" at bounding box center [124, 139] width 195 height 27
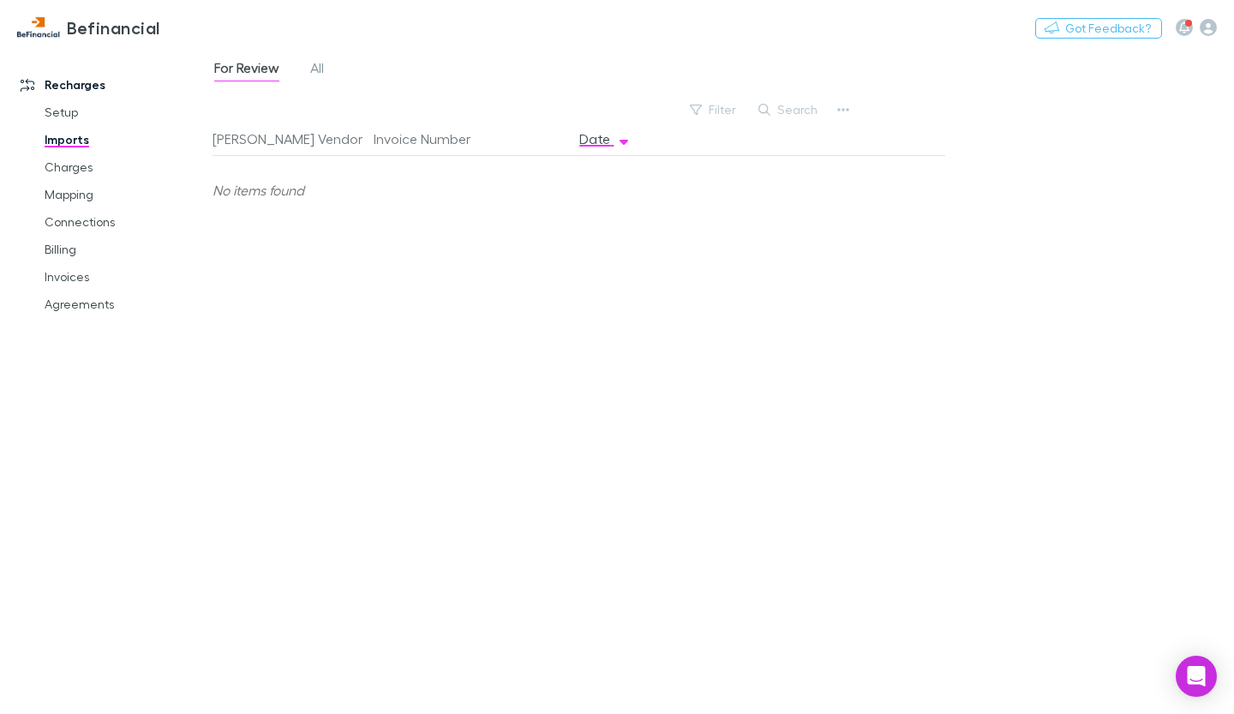
click at [266, 132] on button "[PERSON_NAME] Vendor" at bounding box center [298, 139] width 171 height 34
click at [66, 163] on link "Charges" at bounding box center [124, 166] width 195 height 27
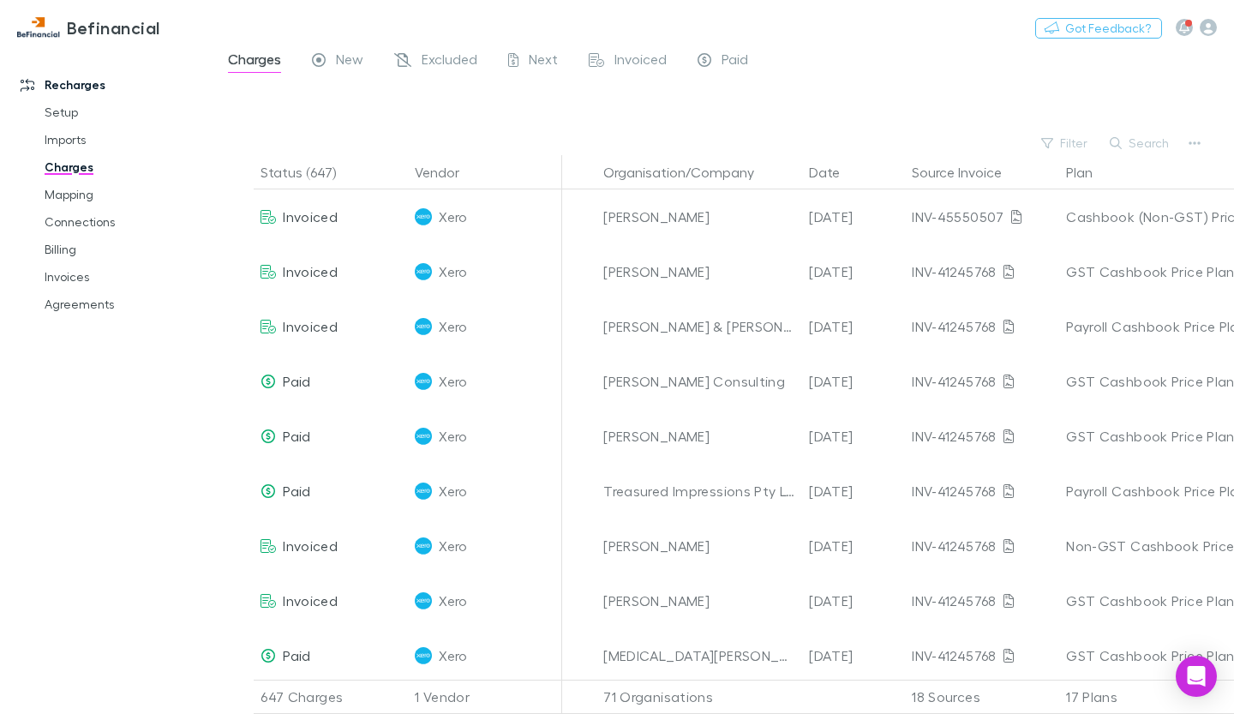
click at [1061, 133] on button "Filter" at bounding box center [1065, 143] width 65 height 21
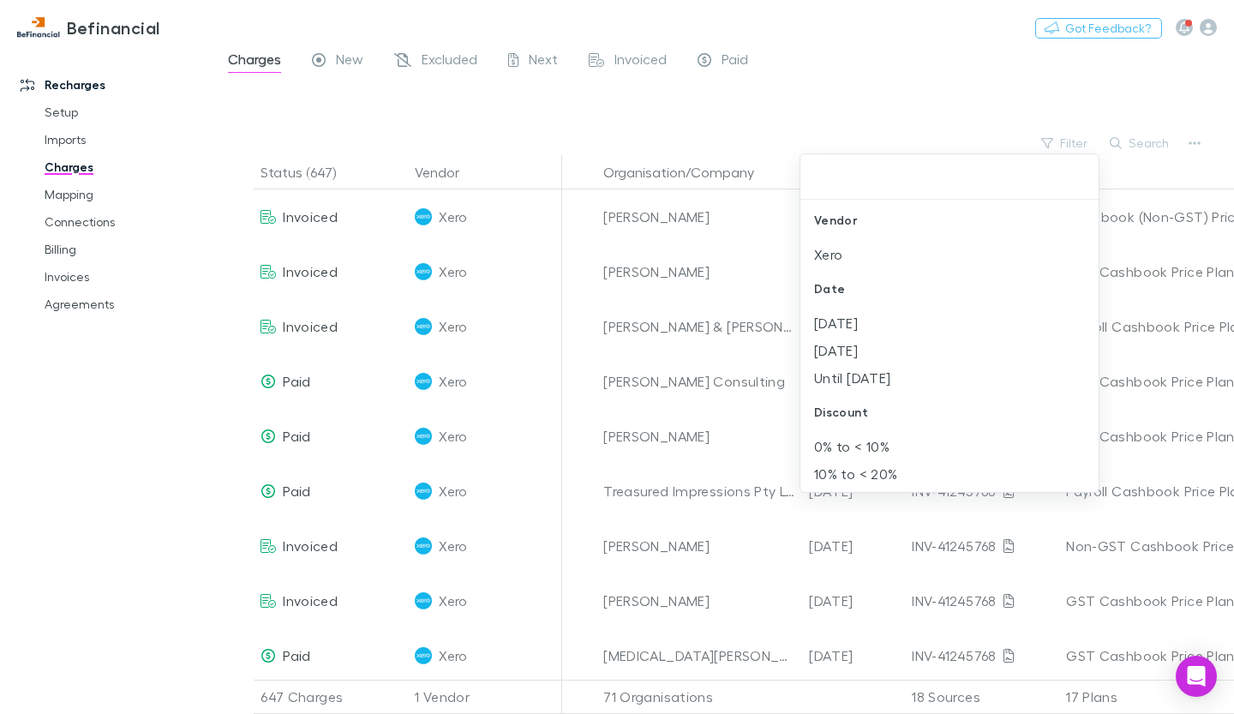
click at [1061, 138] on div at bounding box center [617, 357] width 1234 height 714
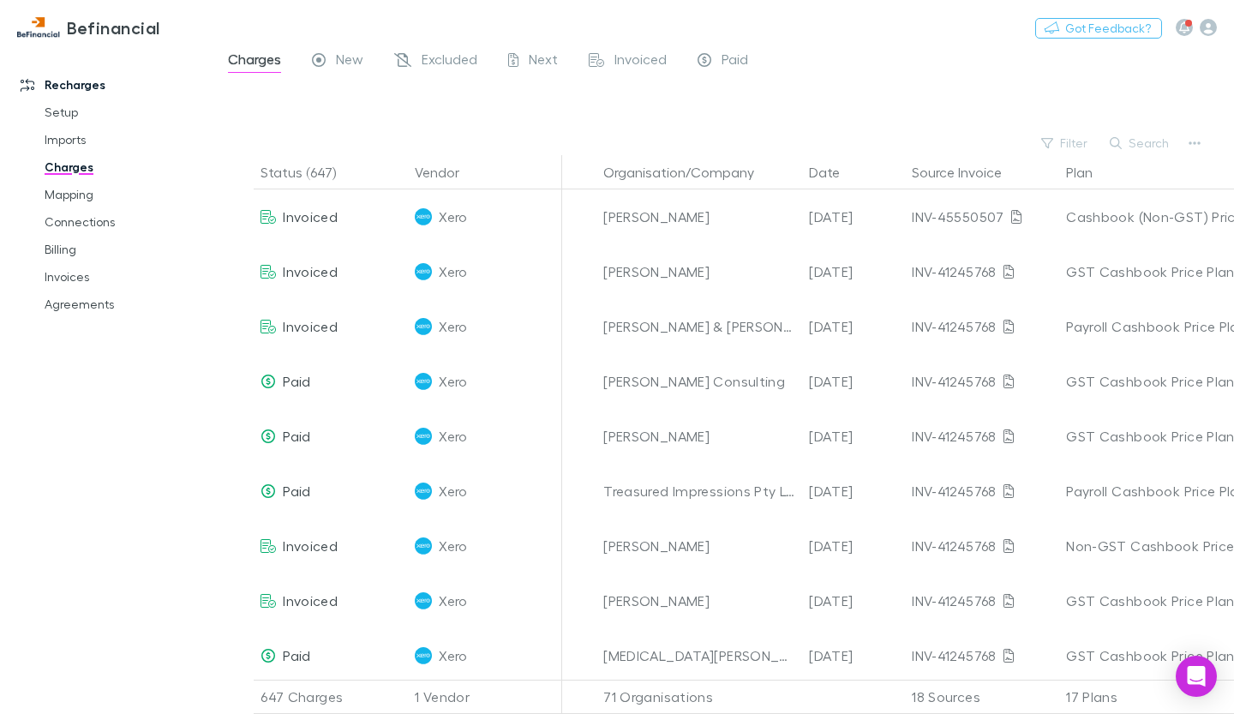
click at [1073, 135] on button "Filter" at bounding box center [1065, 143] width 65 height 21
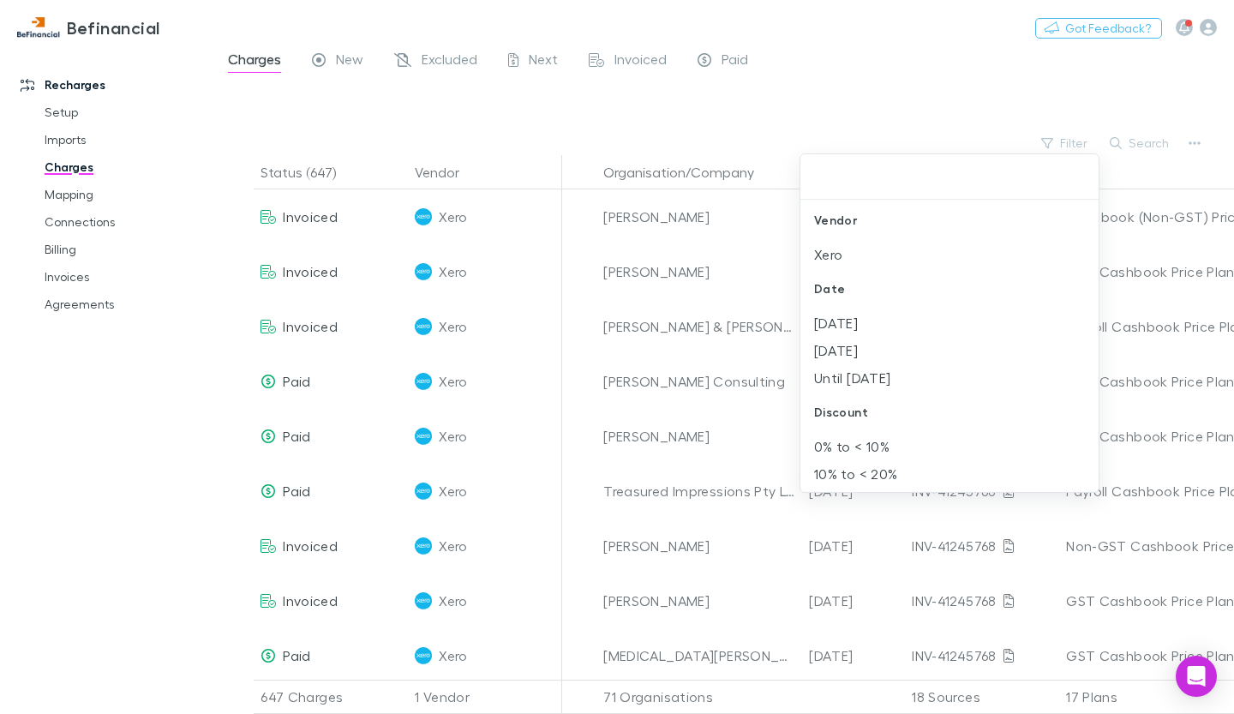
click at [860, 314] on li "[DATE]" at bounding box center [950, 322] width 298 height 27
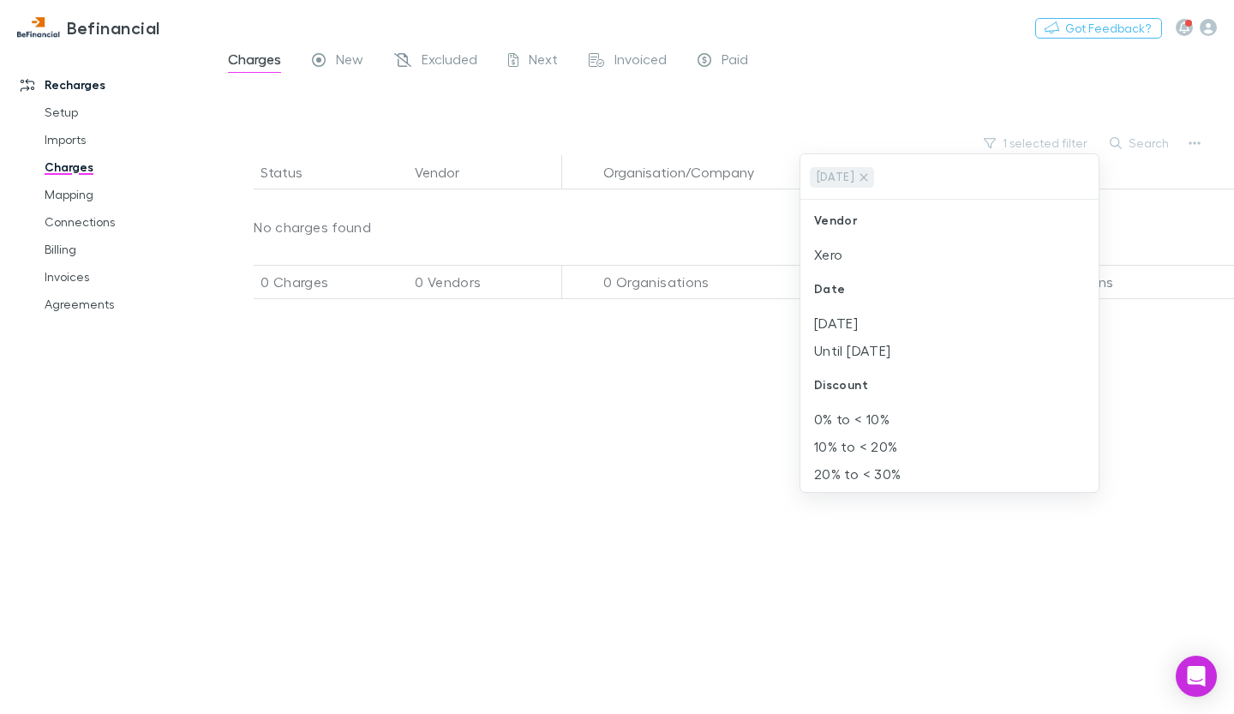
click at [577, 385] on div at bounding box center [617, 357] width 1234 height 714
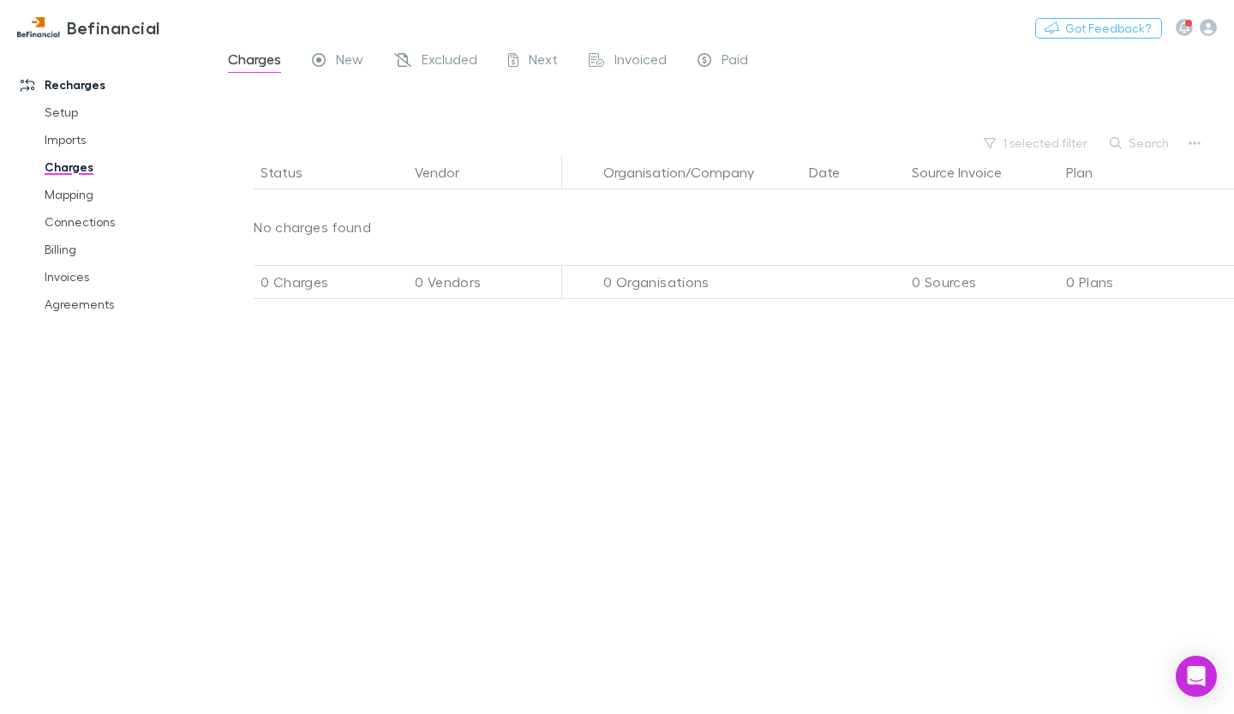
click at [1042, 135] on button "1 selected filter" at bounding box center [1036, 143] width 123 height 21
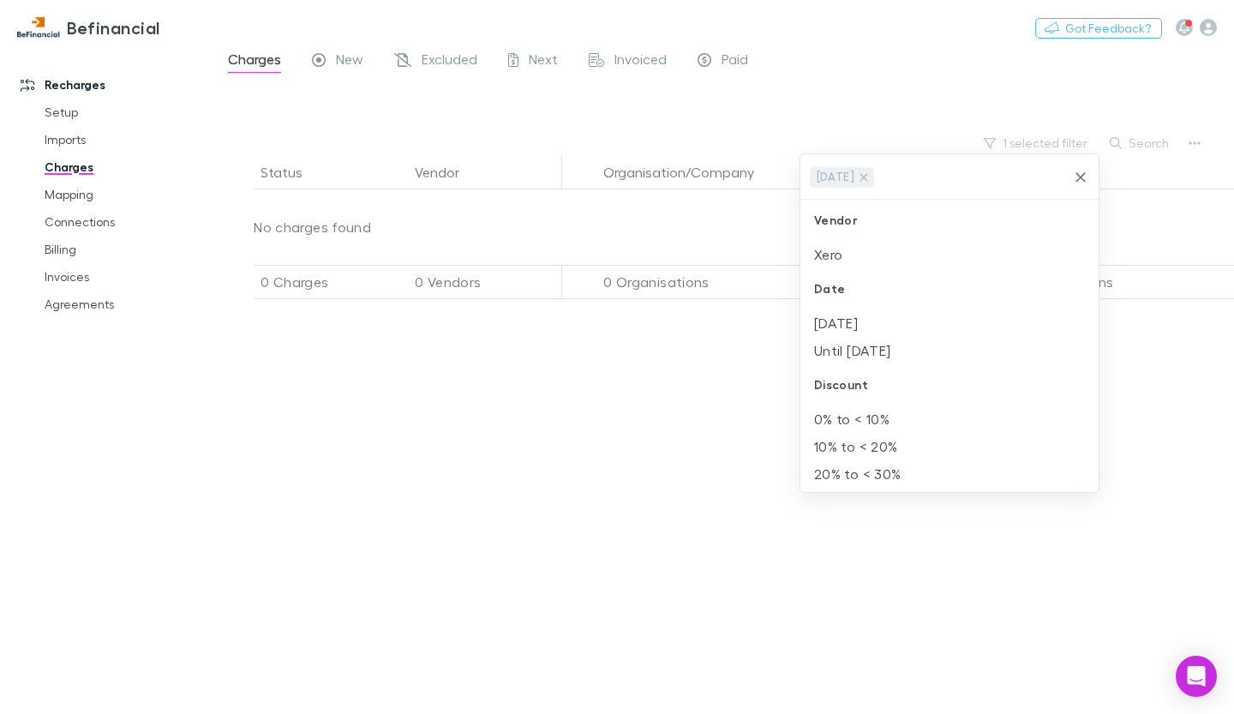
click at [871, 173] on icon at bounding box center [864, 178] width 14 height 14
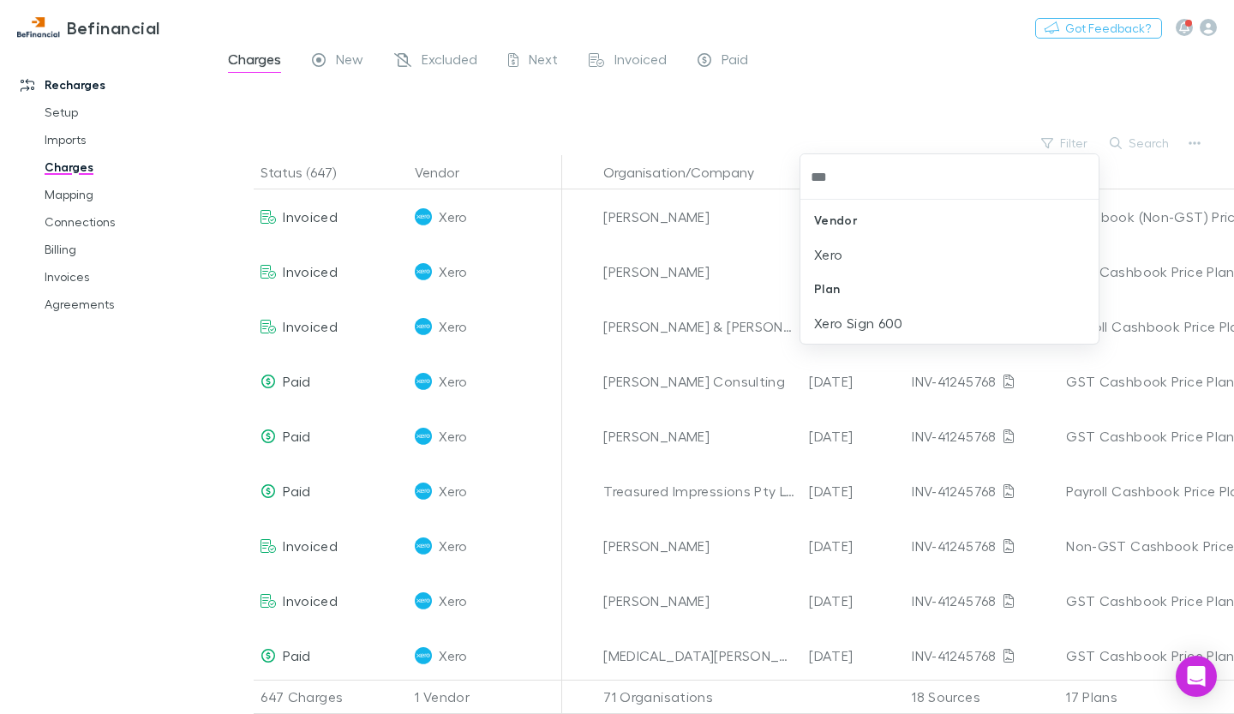
type input "****"
click at [878, 245] on li "Xero" at bounding box center [950, 254] width 298 height 27
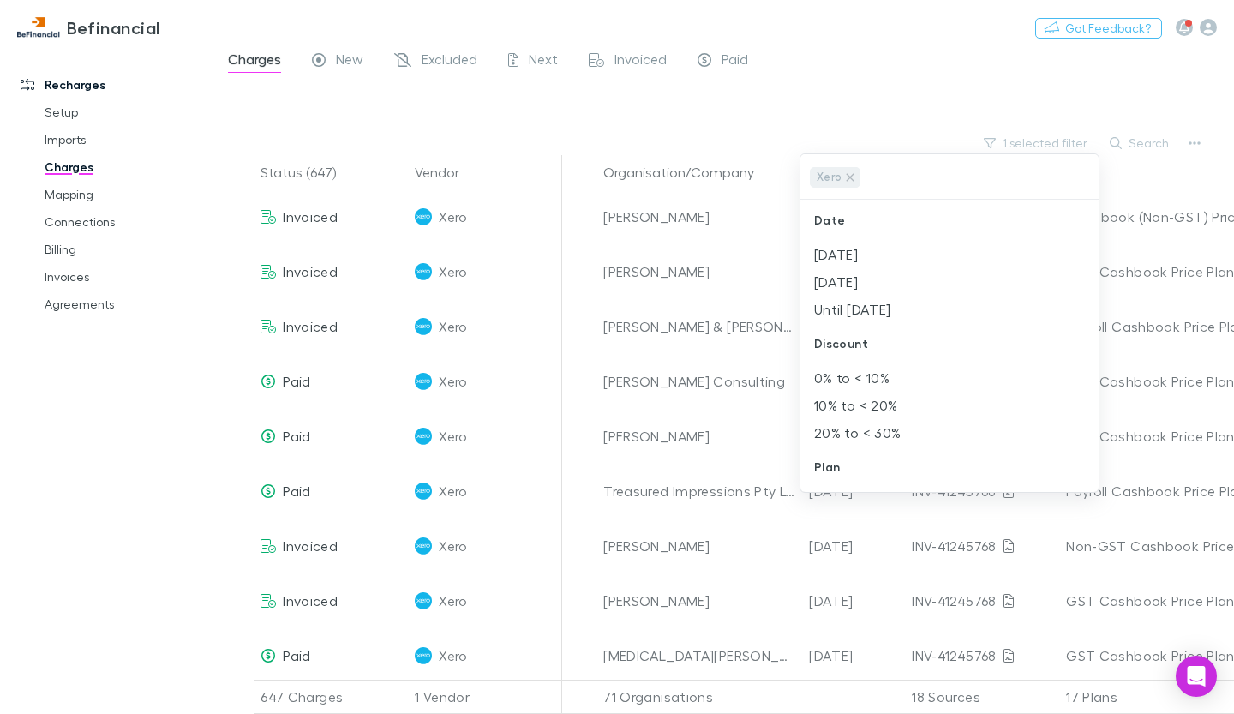
click at [916, 87] on div at bounding box center [617, 357] width 1234 height 714
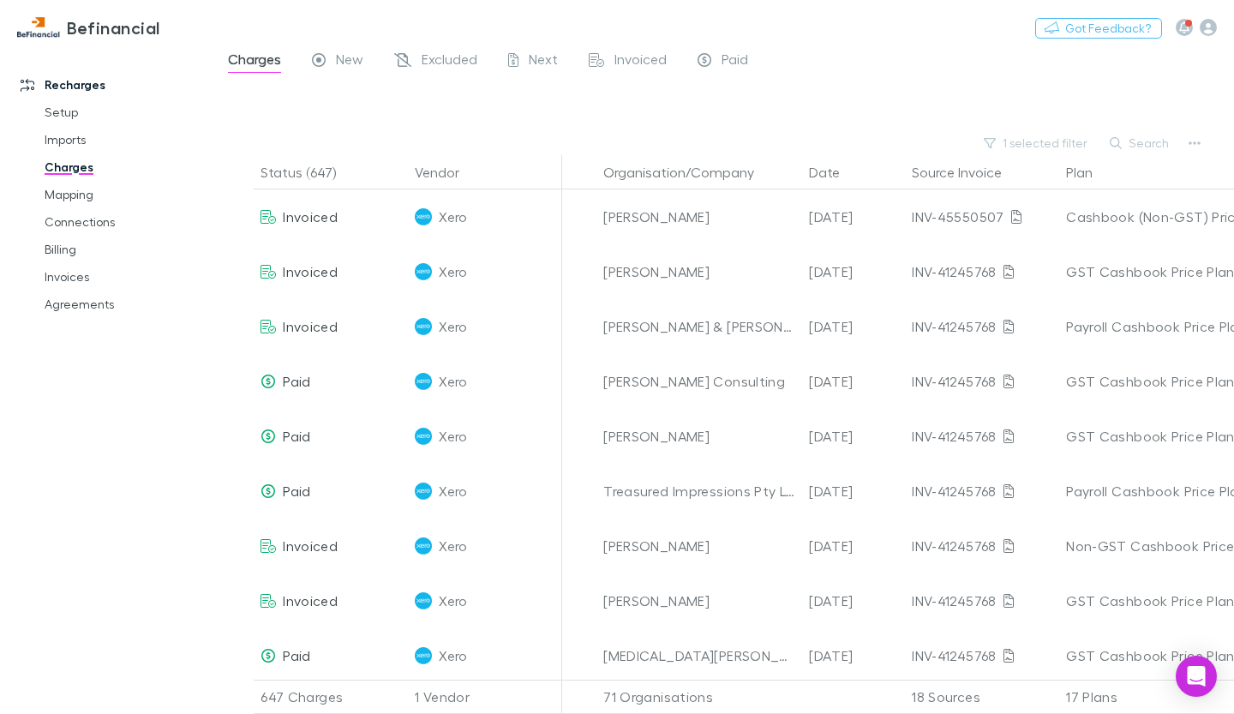
scroll to position [0, 1]
click at [1029, 137] on button "1 selected filter" at bounding box center [1036, 143] width 123 height 21
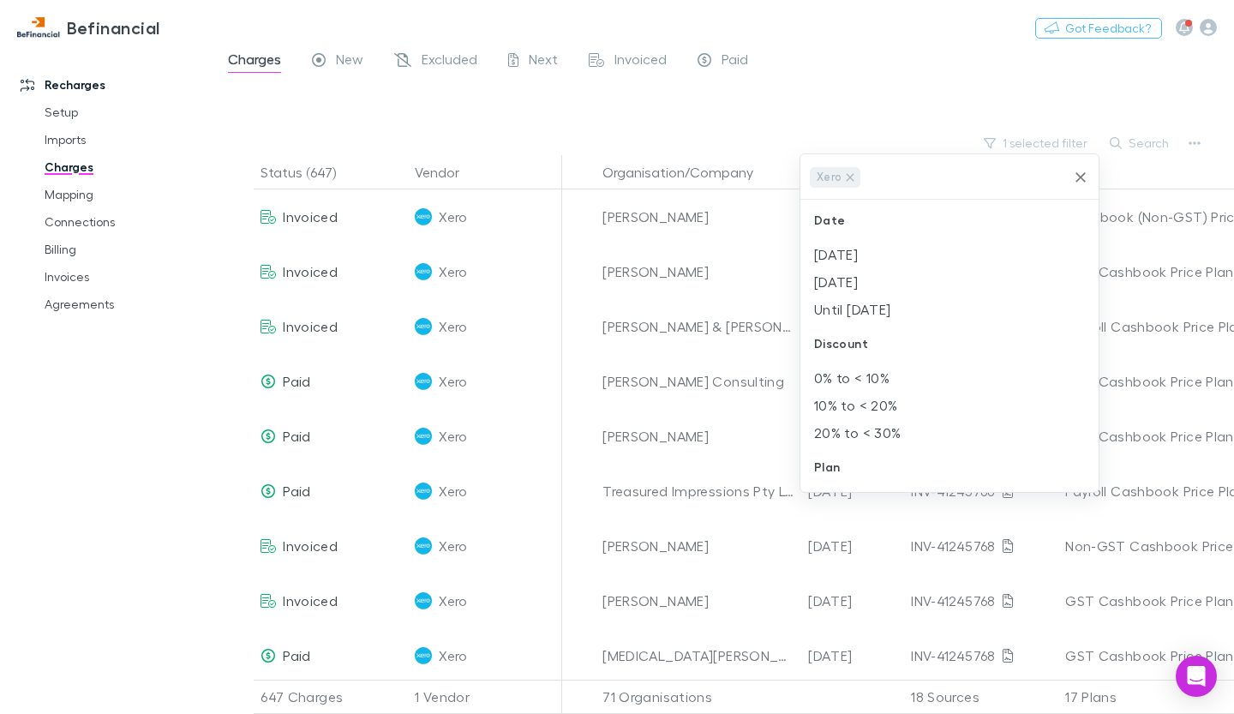
type input "*"
click at [909, 112] on div at bounding box center [617, 357] width 1234 height 714
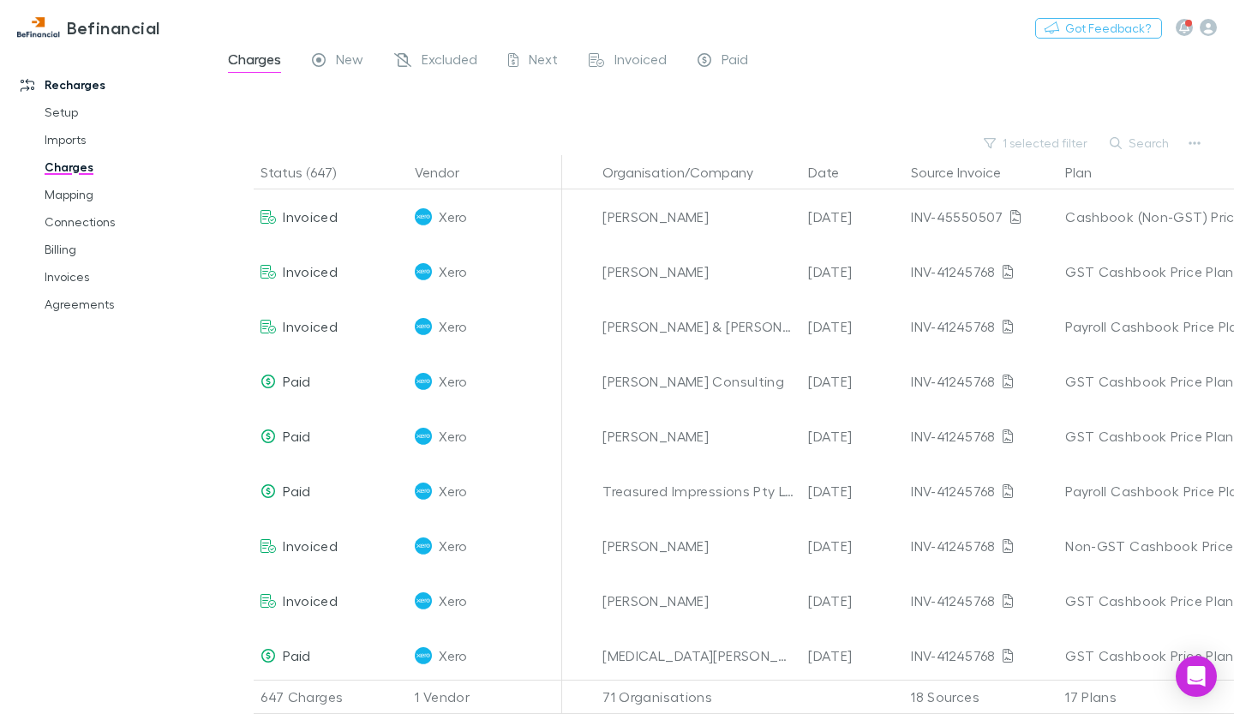
click at [85, 185] on link "Mapping" at bounding box center [124, 194] width 195 height 27
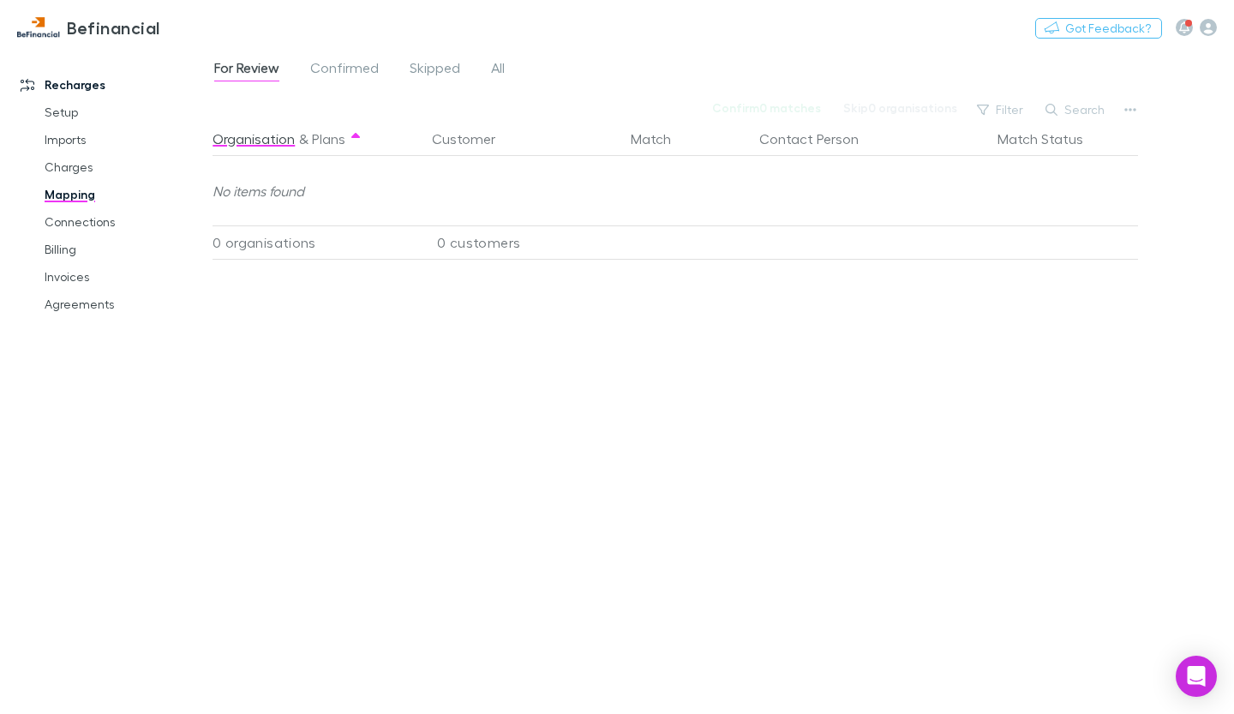
click at [94, 278] on link "Invoices" at bounding box center [124, 276] width 195 height 27
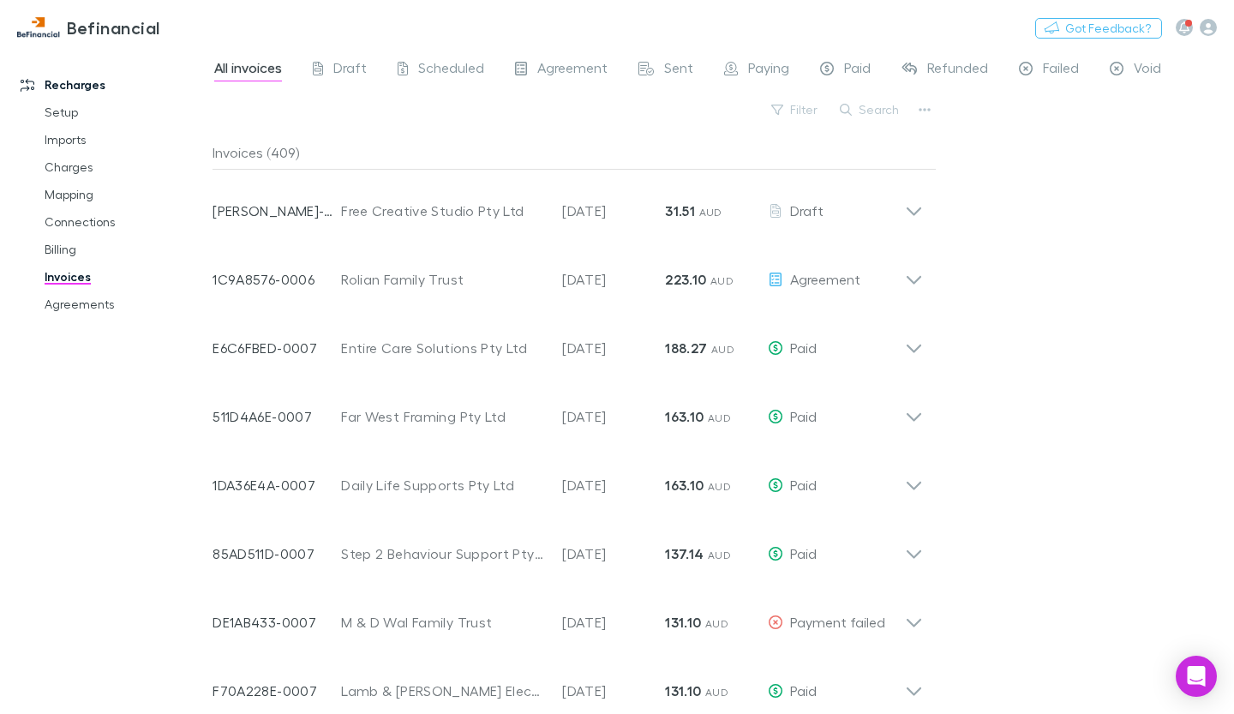
click at [104, 300] on link "Agreements" at bounding box center [124, 304] width 195 height 27
click at [94, 269] on link "Invoices" at bounding box center [124, 276] width 195 height 27
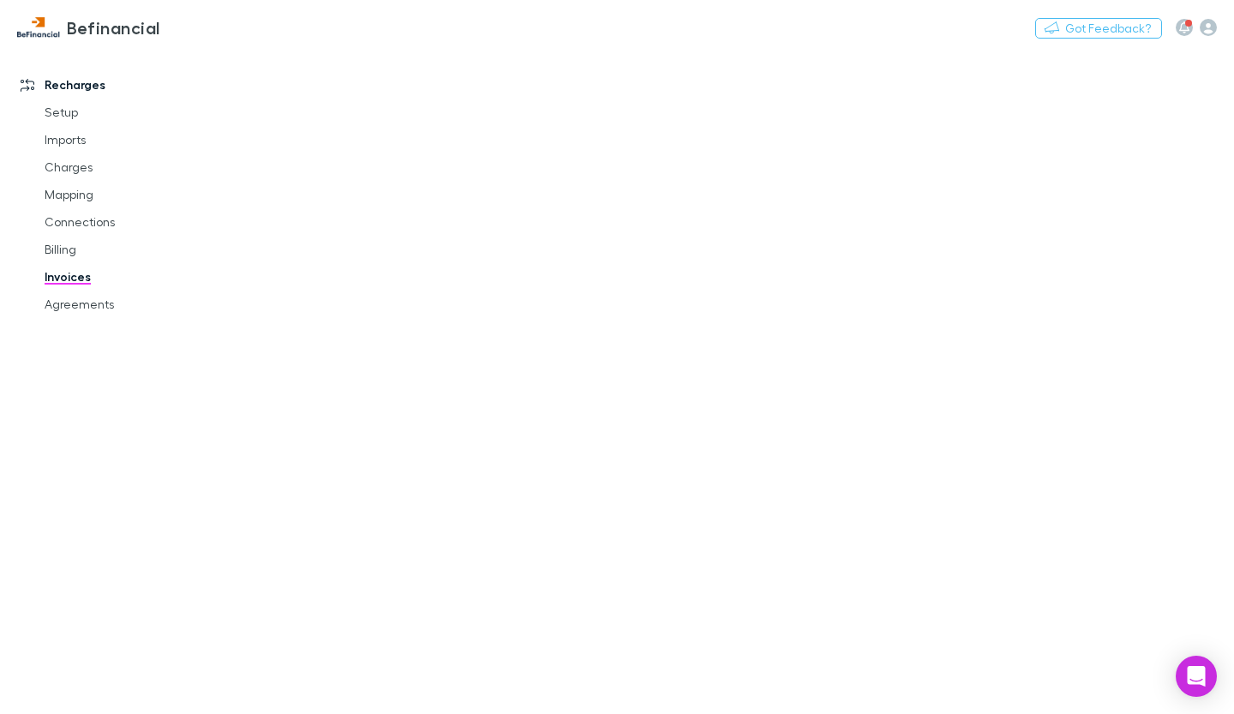
click at [69, 249] on link "Billing" at bounding box center [124, 249] width 195 height 27
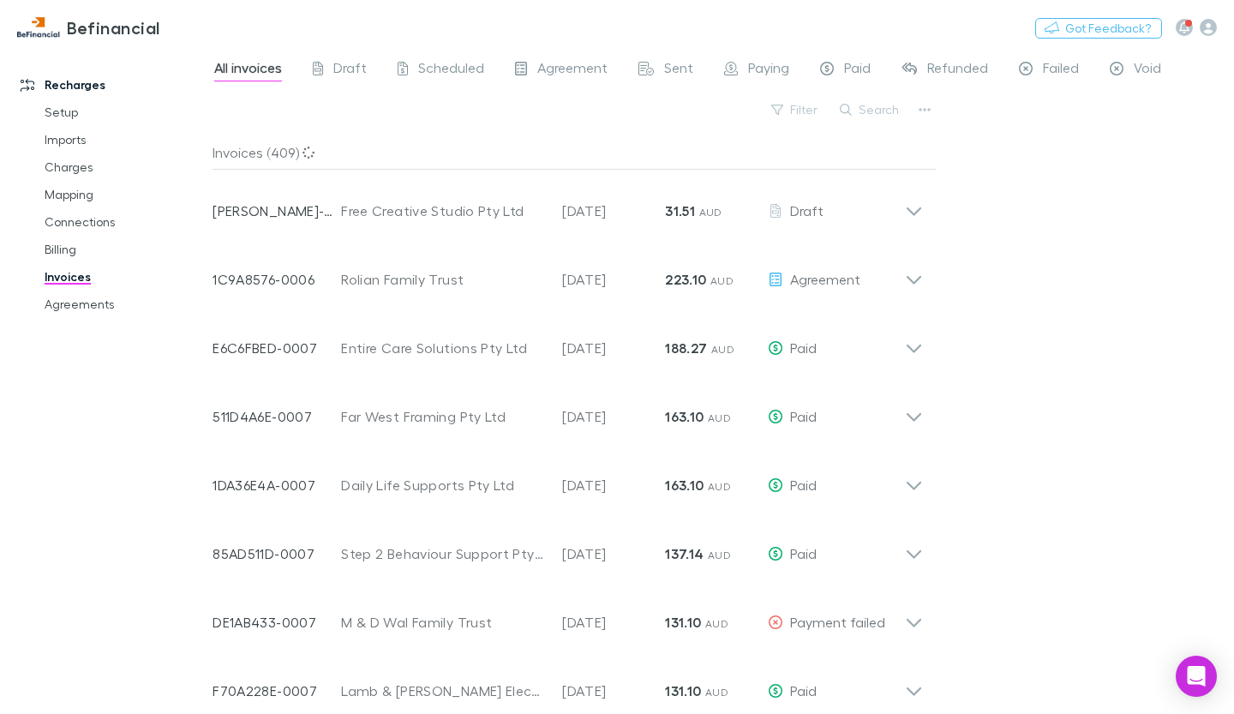
click at [85, 213] on link "Connections" at bounding box center [124, 221] width 195 height 27
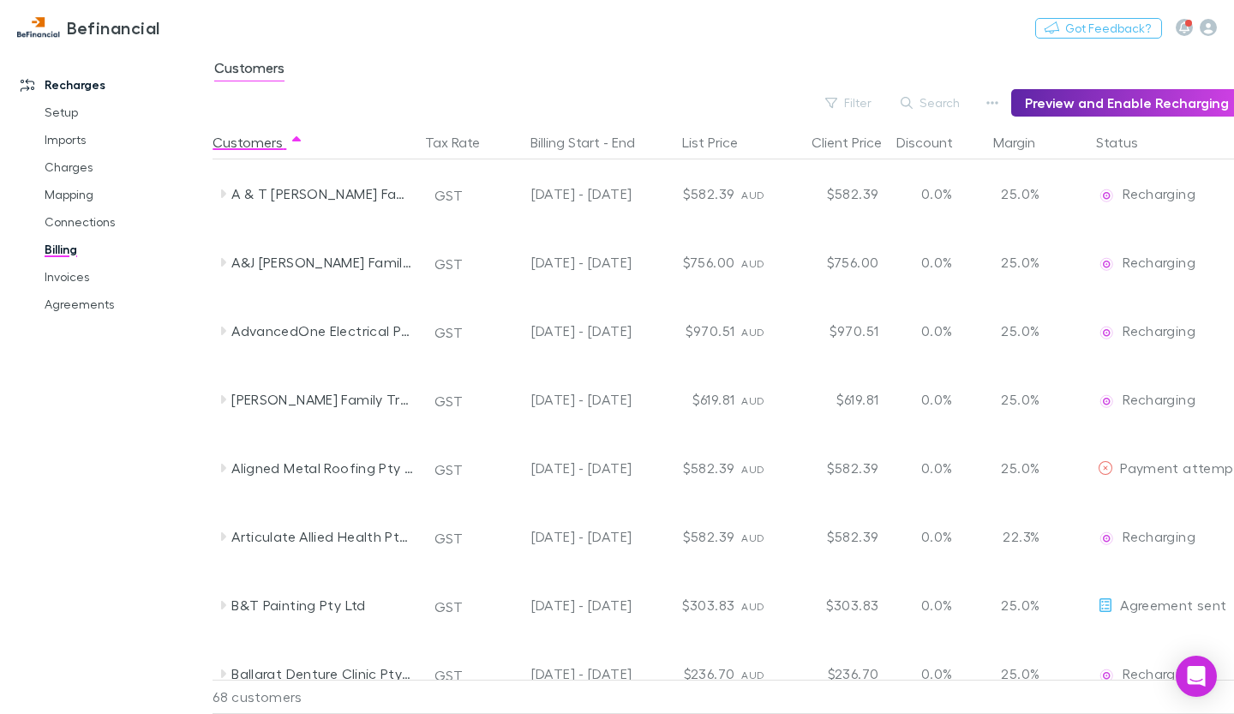
click at [93, 170] on link "Charges" at bounding box center [124, 166] width 195 height 27
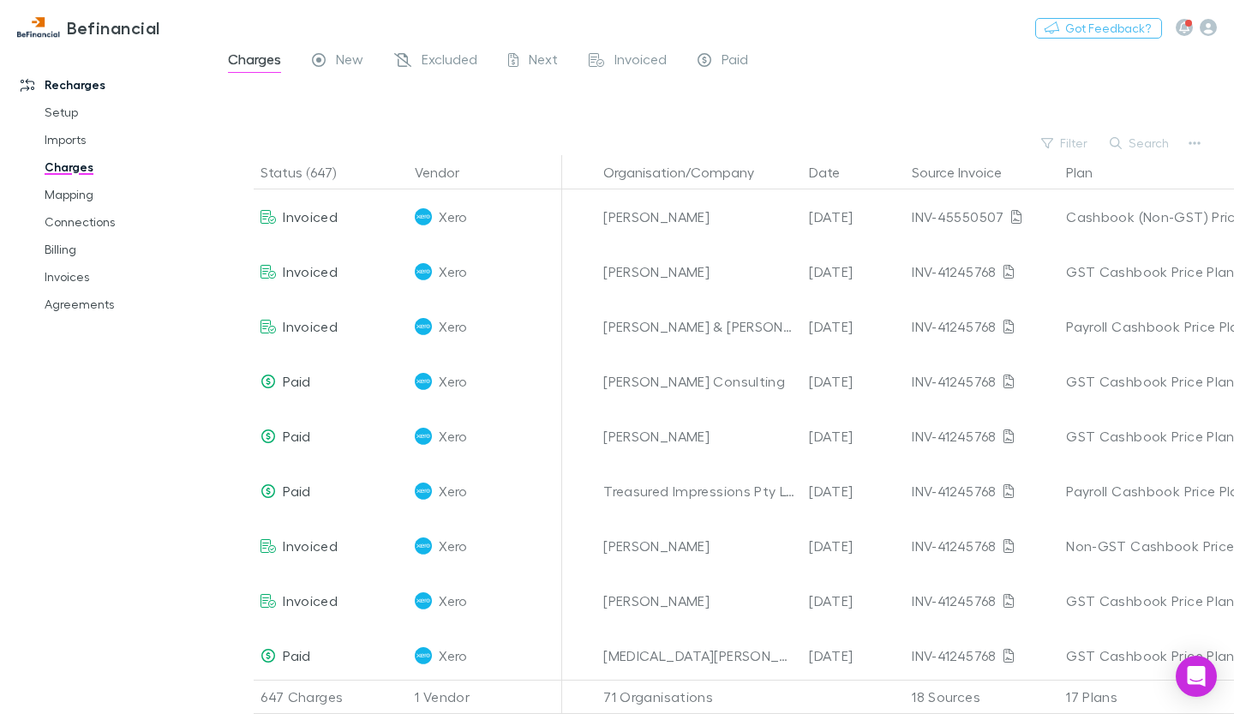
click at [70, 143] on link "Imports" at bounding box center [124, 139] width 195 height 27
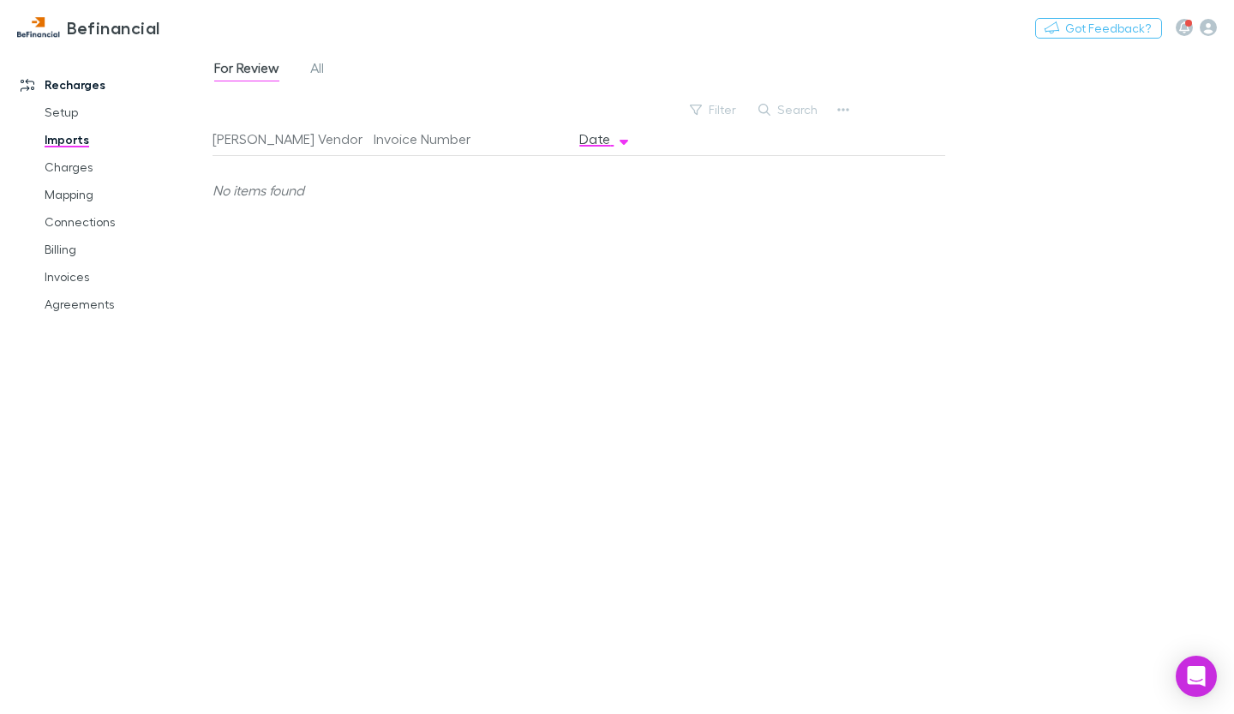
click at [255, 140] on button "[PERSON_NAME] Vendor" at bounding box center [298, 139] width 171 height 34
click at [330, 66] on div "For Review All" at bounding box center [276, 70] width 127 height 27
click at [321, 67] on span "All" at bounding box center [317, 70] width 14 height 22
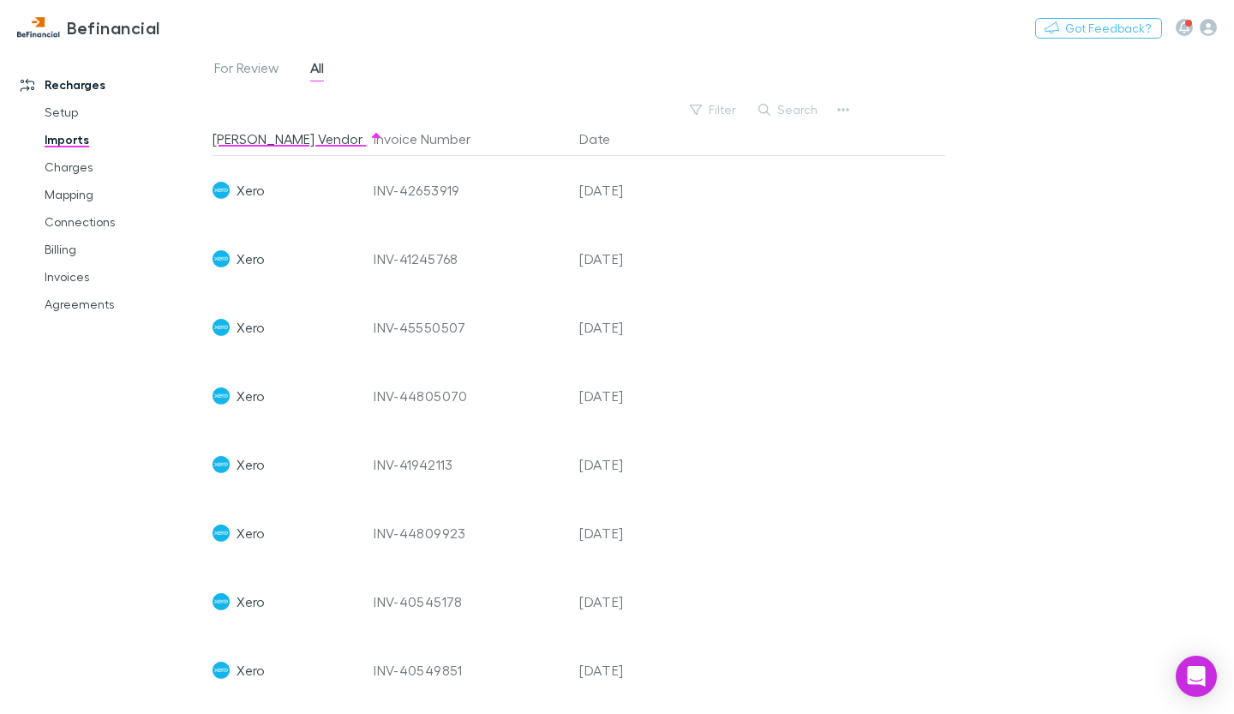
click at [591, 138] on button "Date" at bounding box center [604, 139] width 51 height 34
click at [229, 71] on span "For Review" at bounding box center [246, 70] width 65 height 22
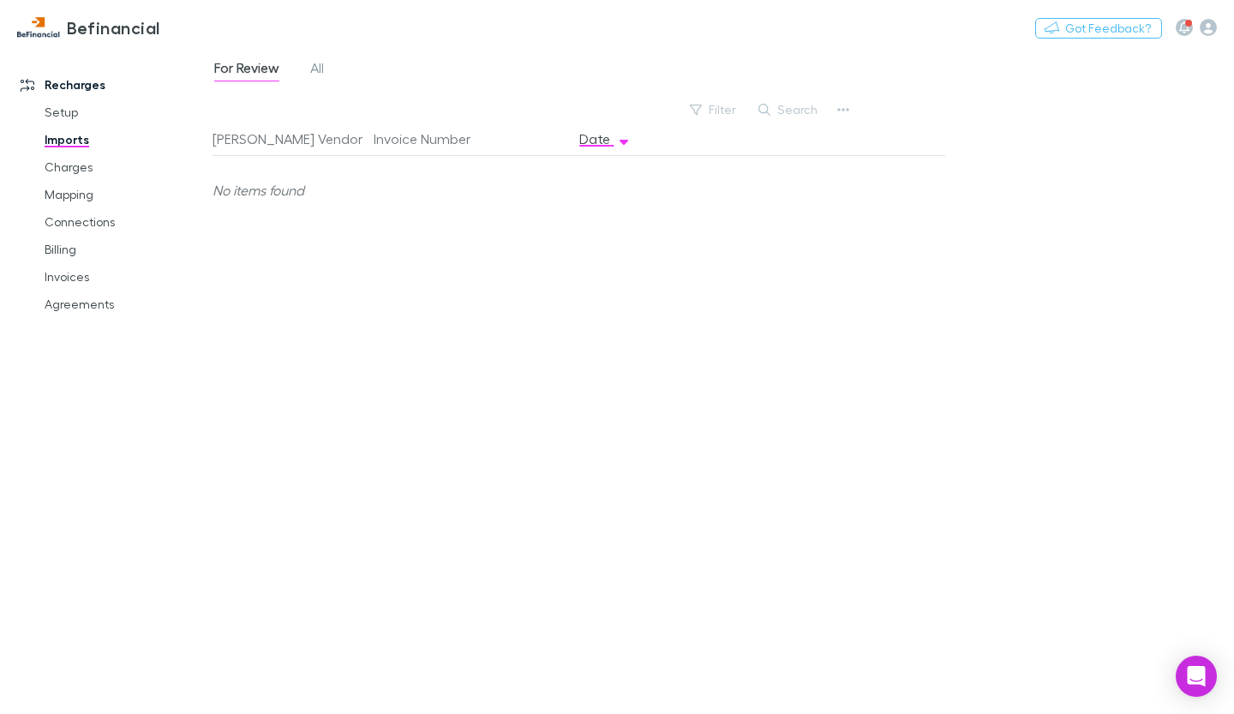
click at [321, 66] on span "All" at bounding box center [317, 70] width 14 height 22
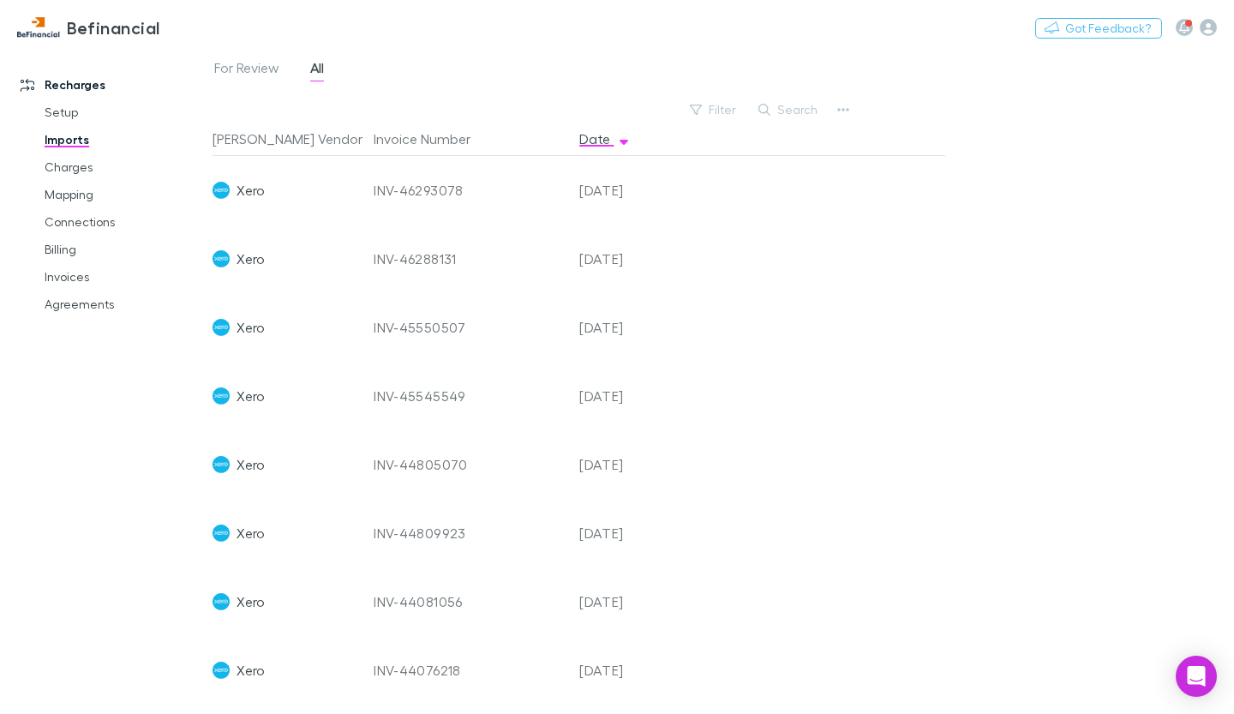
click at [95, 193] on link "Mapping" at bounding box center [124, 194] width 195 height 27
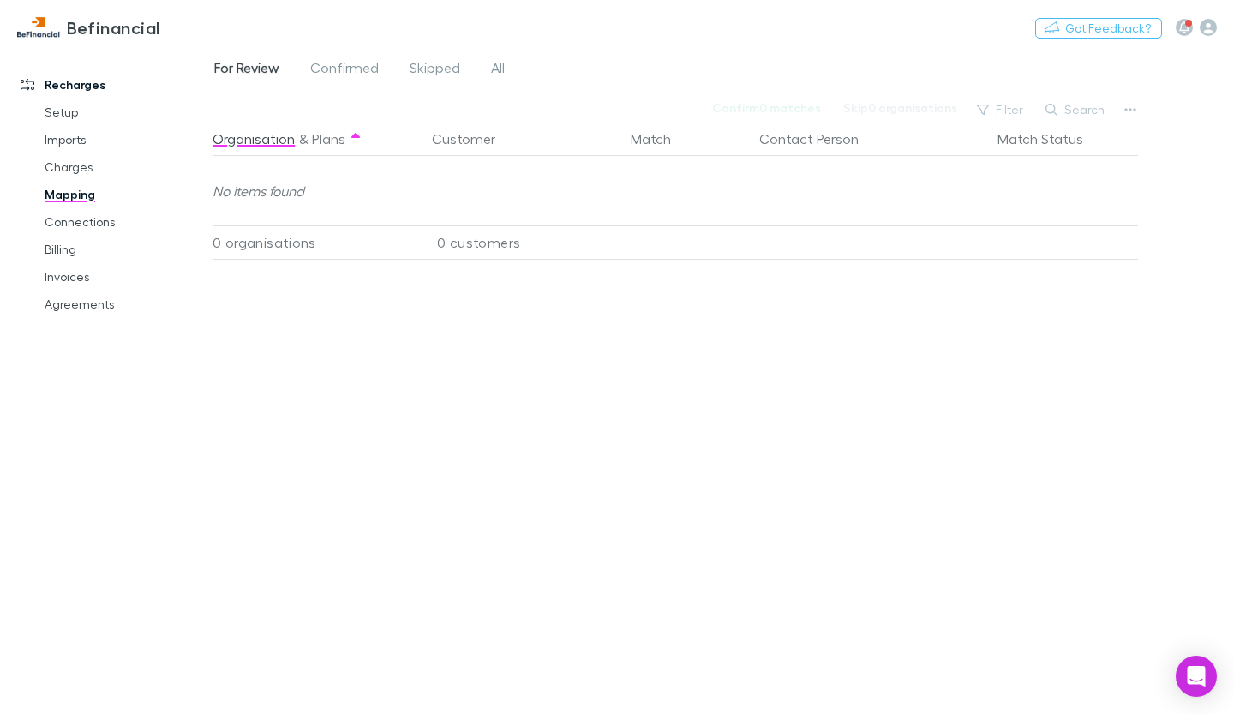
click at [71, 163] on link "Charges" at bounding box center [124, 166] width 195 height 27
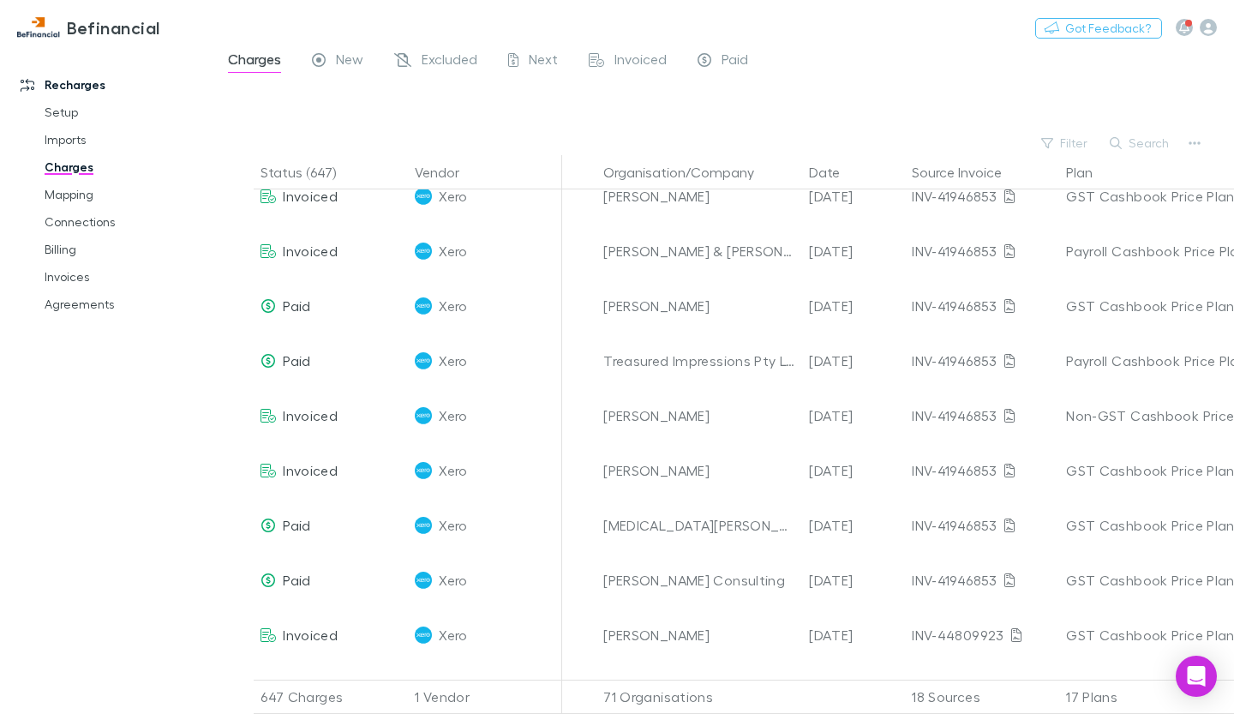
scroll to position [1029, 0]
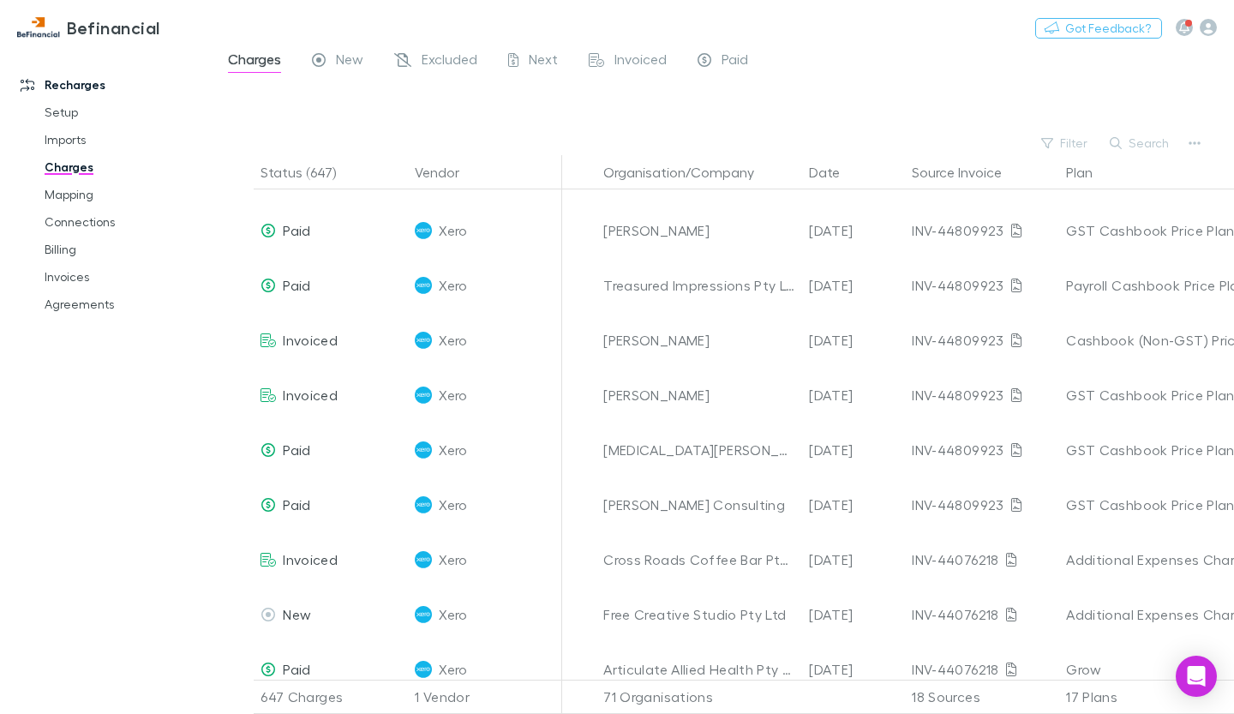
click at [76, 141] on link "Imports" at bounding box center [124, 139] width 195 height 27
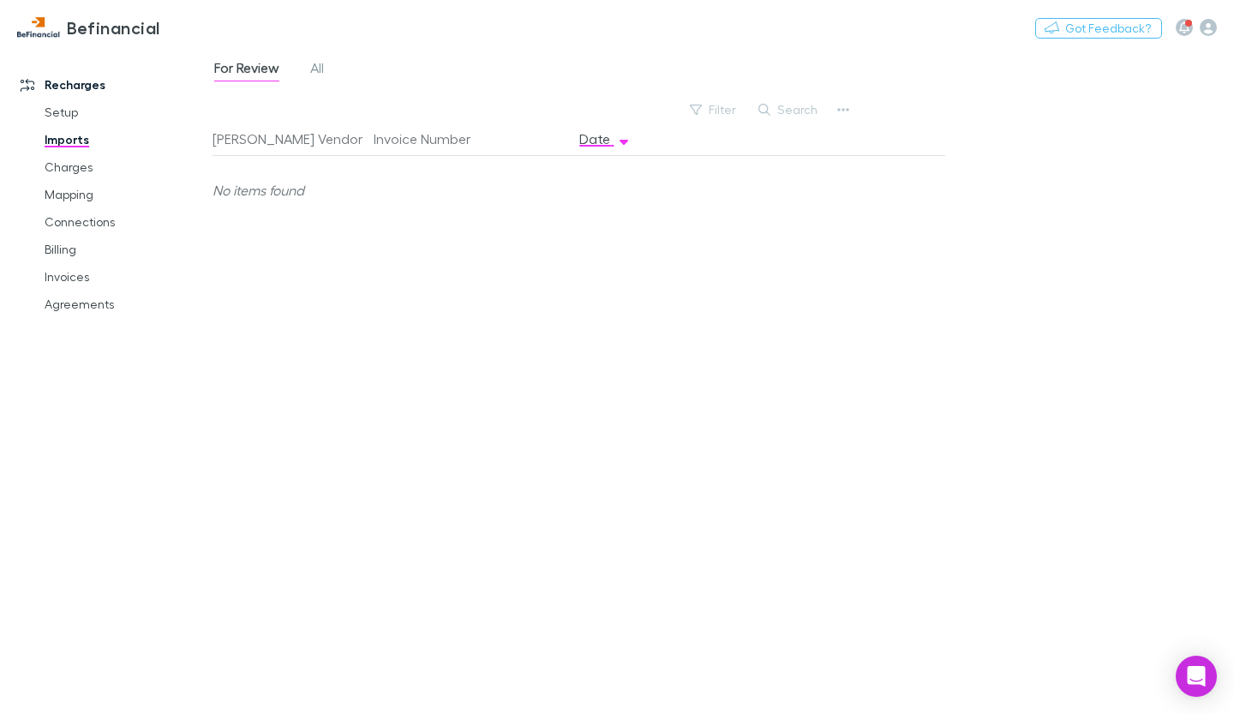
click at [318, 66] on span "All" at bounding box center [317, 70] width 14 height 22
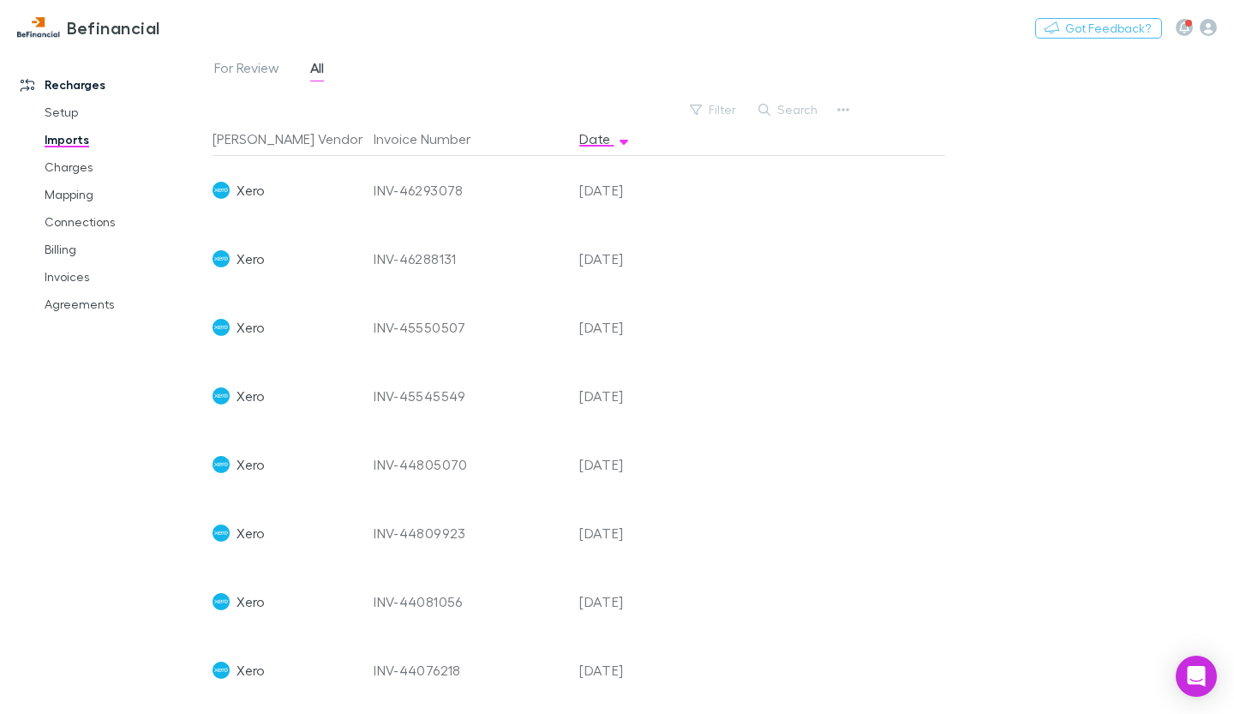
click at [65, 241] on link "Billing" at bounding box center [124, 249] width 195 height 27
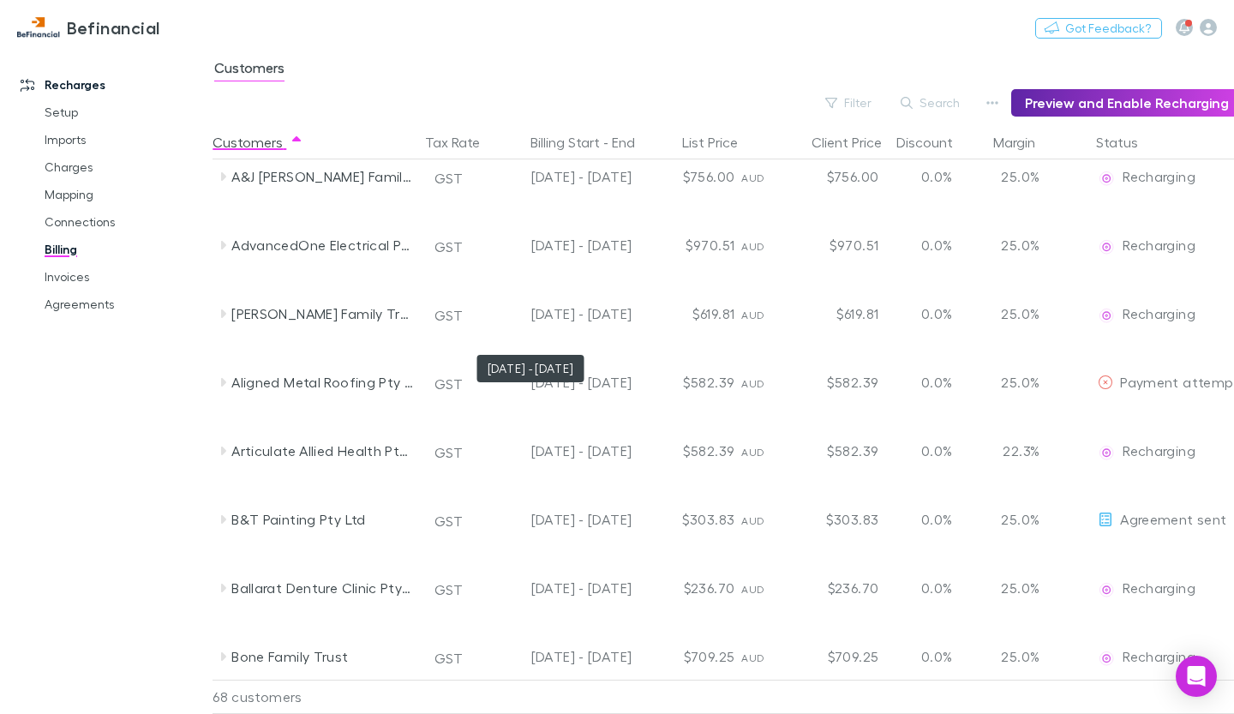
scroll to position [257, 0]
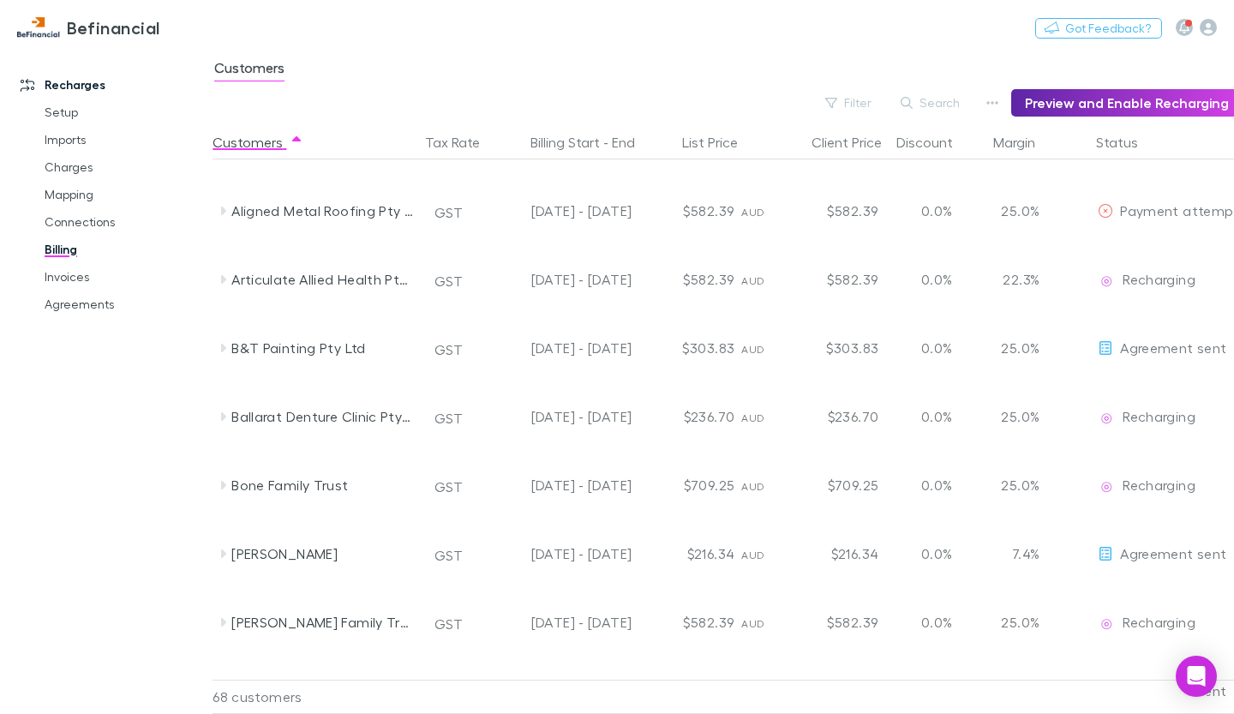
click at [55, 141] on link "Imports" at bounding box center [124, 139] width 195 height 27
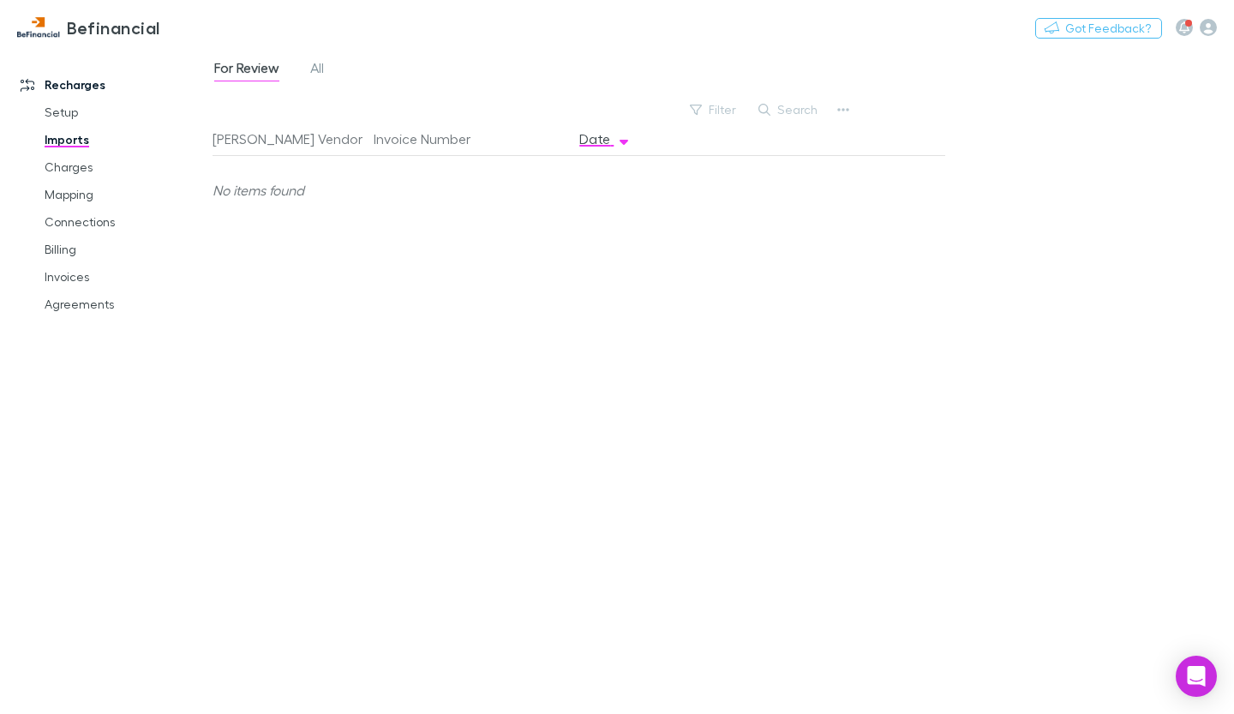
click at [421, 129] on button "Invoice Number" at bounding box center [432, 139] width 117 height 34
click at [279, 135] on button "[PERSON_NAME] Vendor" at bounding box center [298, 139] width 171 height 34
click at [458, 144] on button "Invoice Number" at bounding box center [432, 139] width 117 height 34
click at [321, 69] on span "All" at bounding box center [317, 70] width 14 height 22
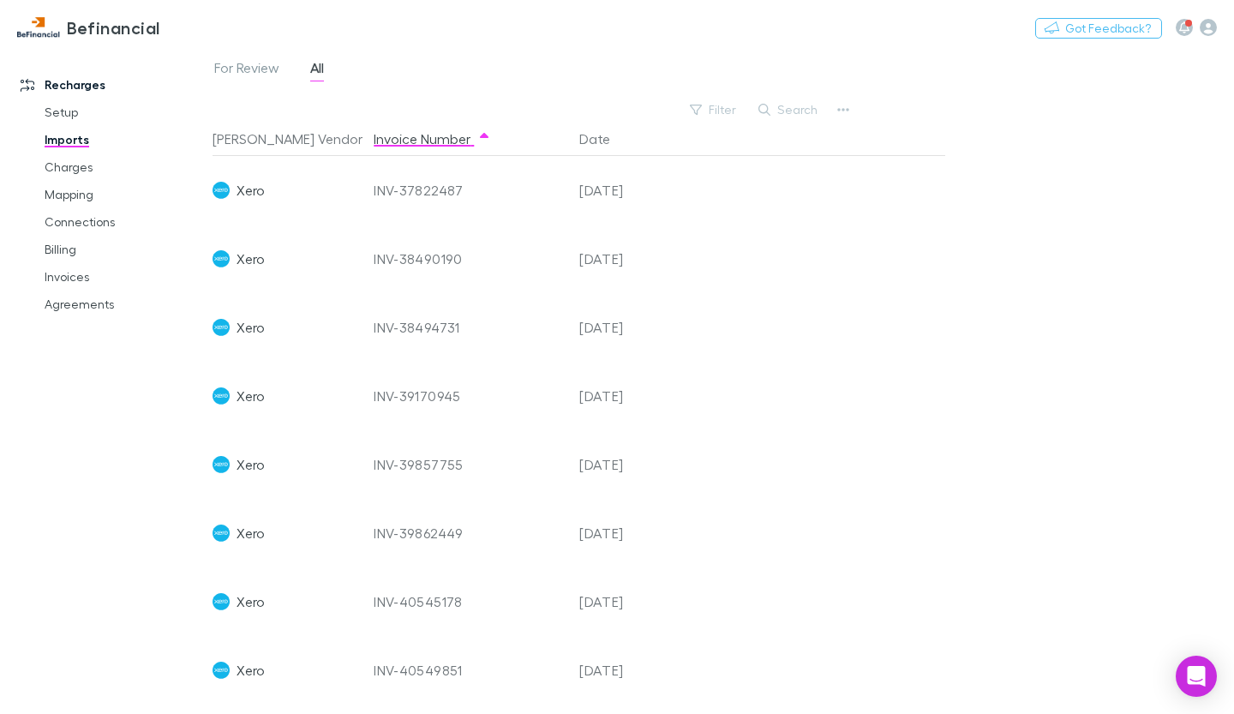
click at [239, 51] on div "Befinancial Nothing Got Feedback?" at bounding box center [617, 27] width 1234 height 55
click at [243, 63] on span "For Review" at bounding box center [246, 70] width 65 height 22
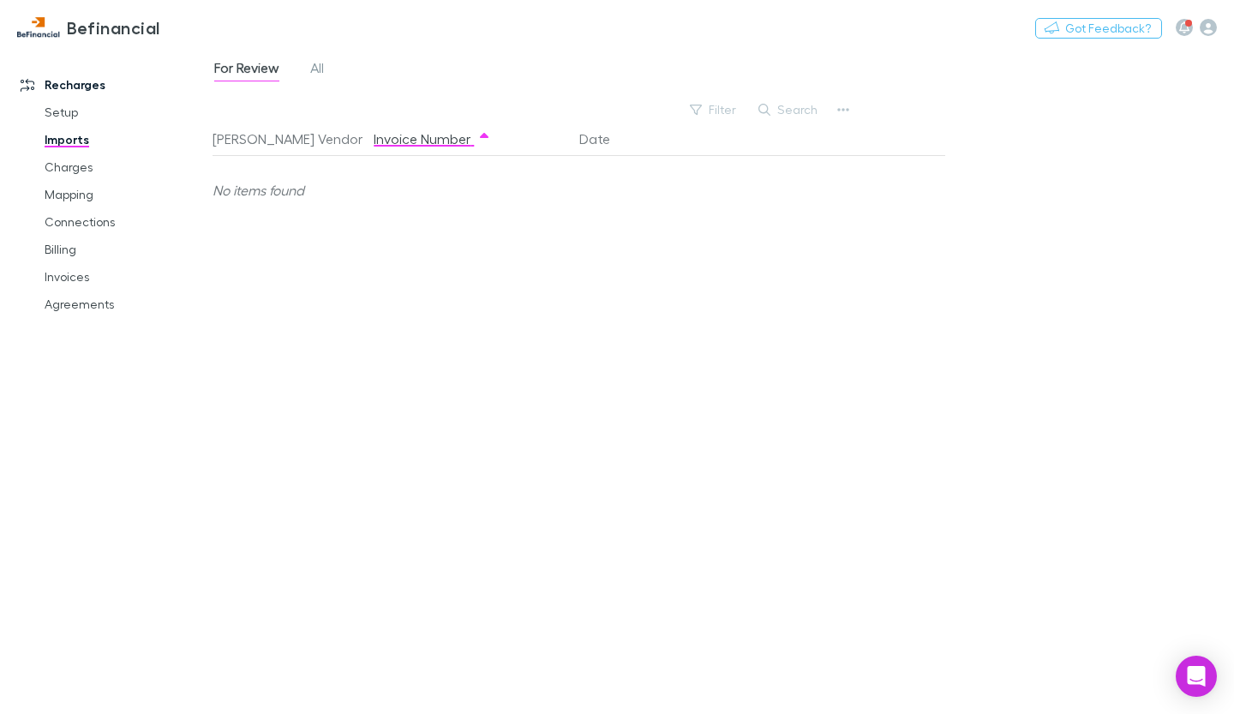
click at [789, 109] on button "Search" at bounding box center [789, 109] width 78 height 21
click at [855, 110] on button "button" at bounding box center [843, 110] width 24 height 24
click at [706, 145] on p "Custom CSV Import" at bounding box center [737, 144] width 208 height 21
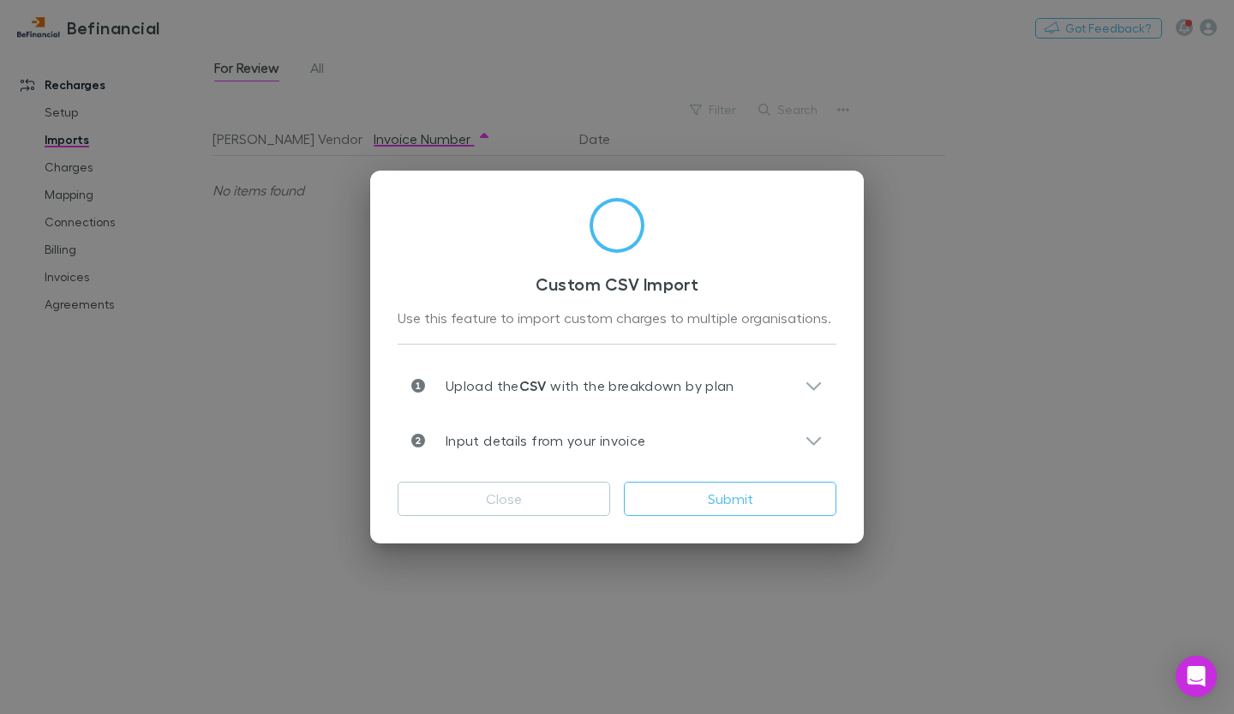
click at [805, 430] on icon at bounding box center [814, 440] width 18 height 21
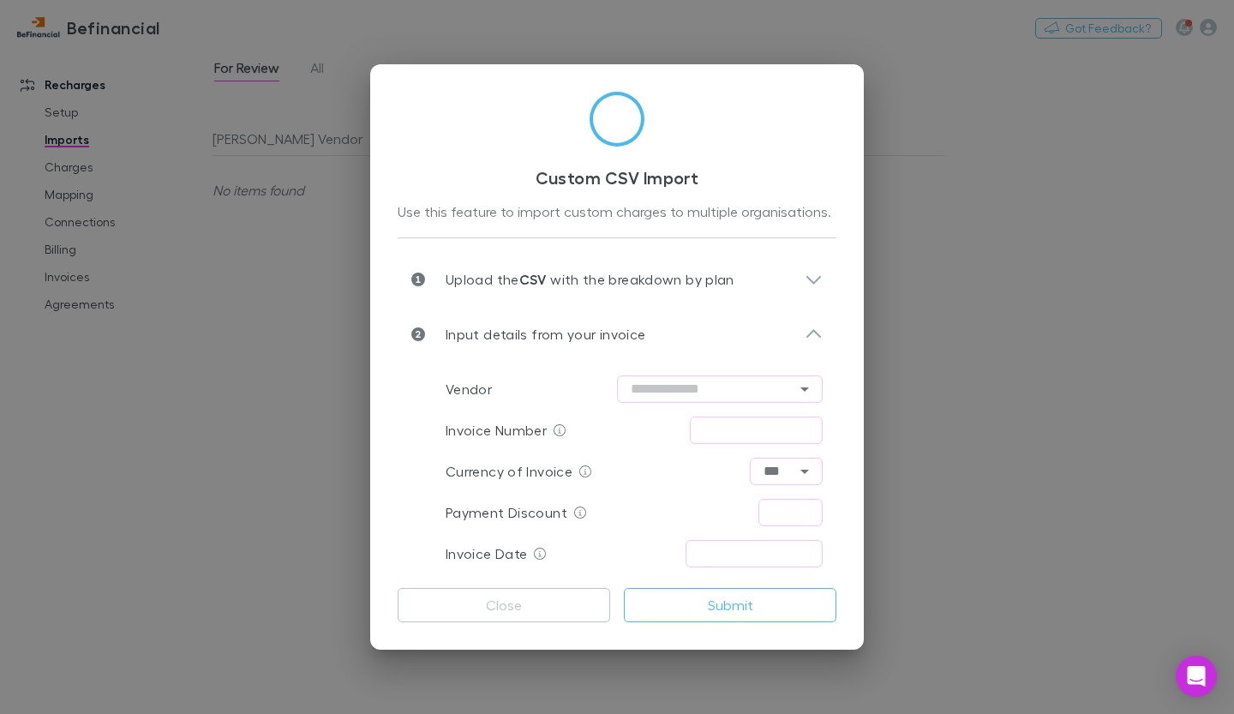
drag, startPoint x: 174, startPoint y: 255, endPoint x: 204, endPoint y: 247, distance: 31.0
click at [175, 249] on div "Custom CSV Import Use this feature to import custom charges to multiple organis…" at bounding box center [617, 357] width 1234 height 714
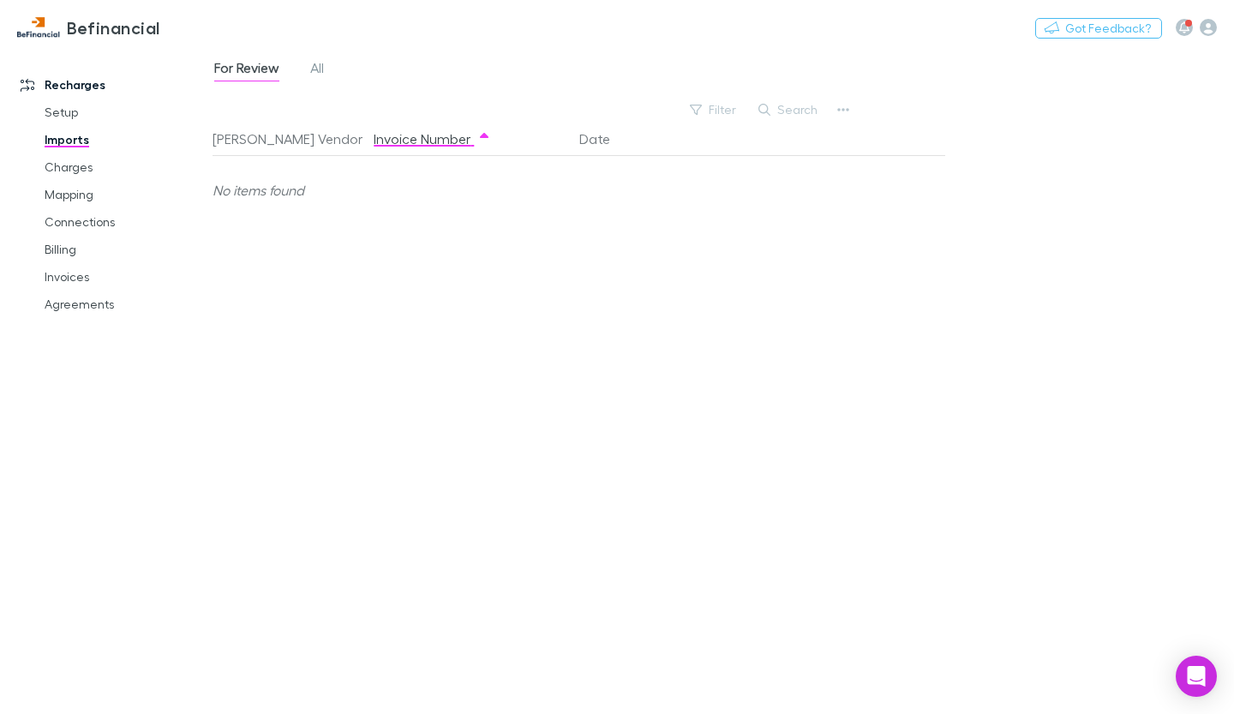
click at [324, 64] on span "All" at bounding box center [317, 70] width 14 height 22
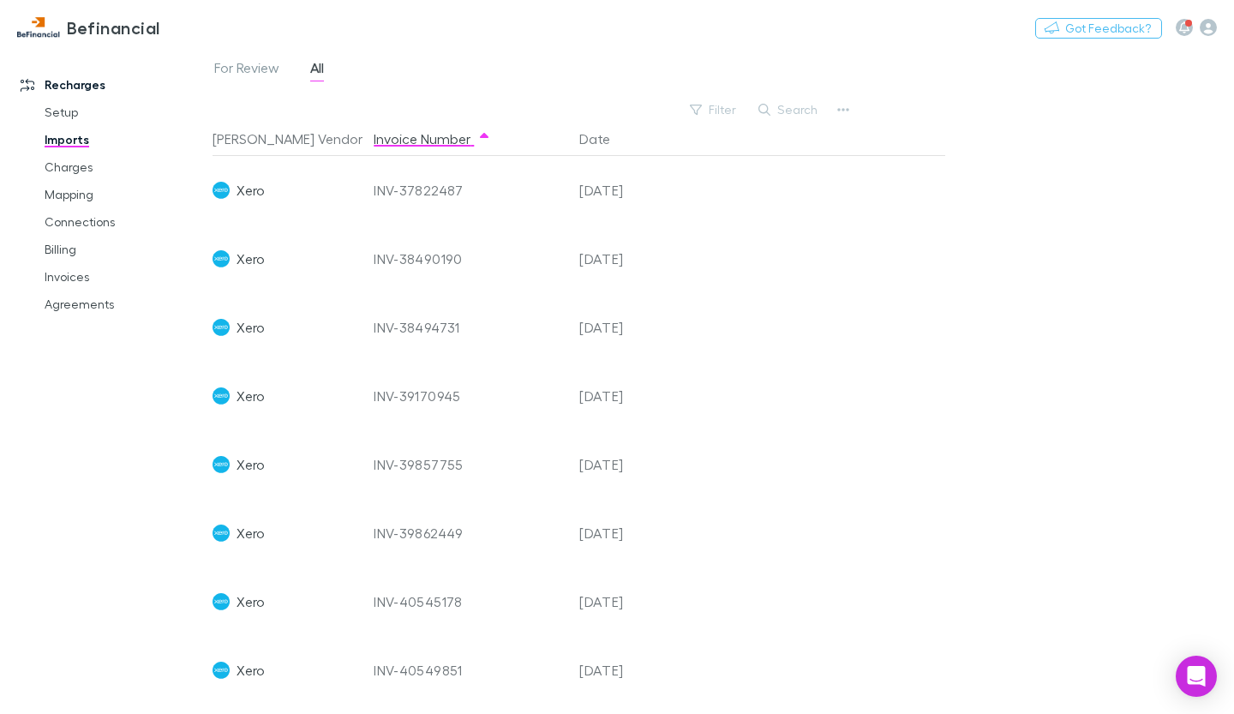
click at [251, 63] on span "For Review" at bounding box center [246, 70] width 65 height 22
